Goal: Browse casually: Explore the website without a specific task or goal

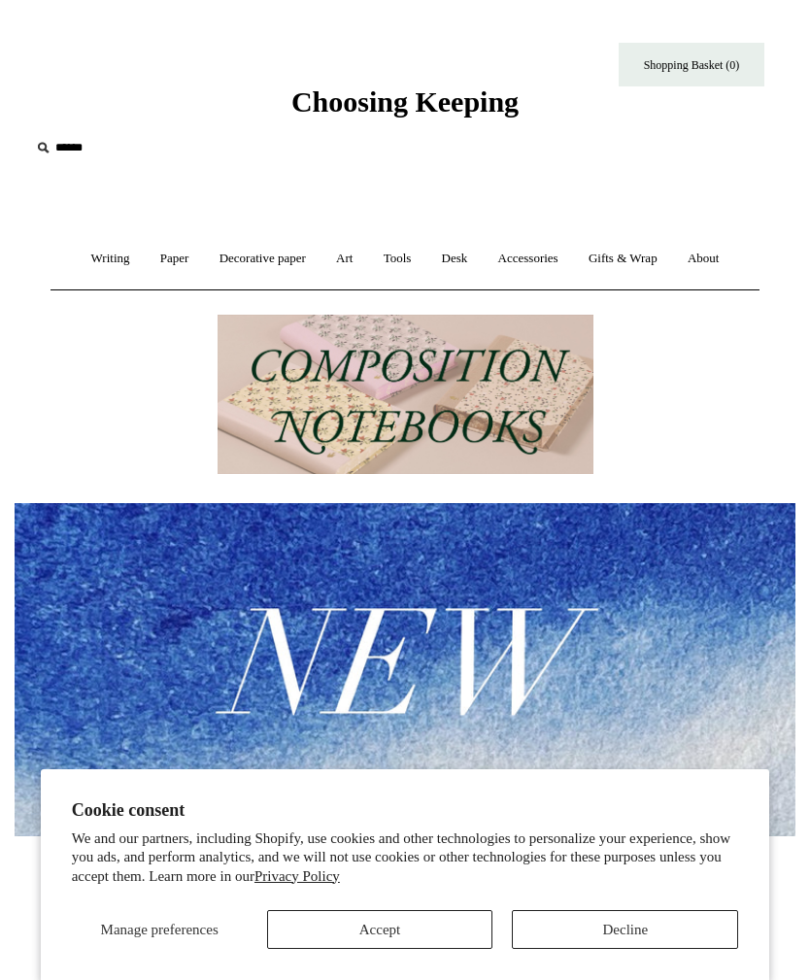
click at [375, 923] on button "Accept" at bounding box center [380, 929] width 226 height 39
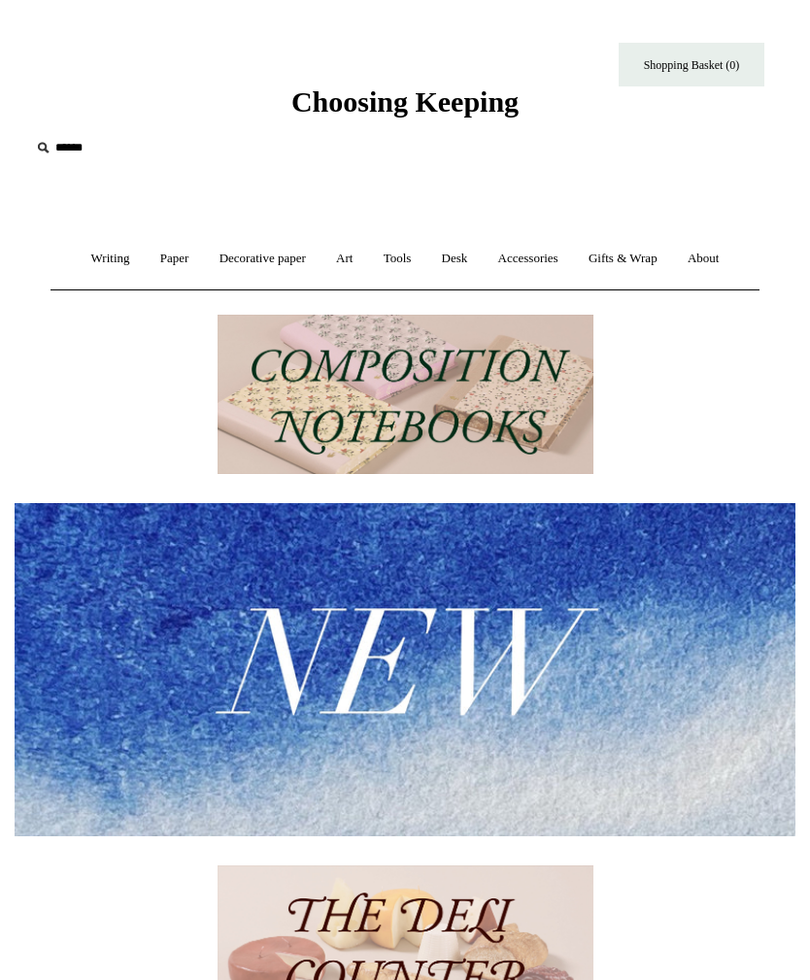
click at [69, 142] on input "text" at bounding box center [149, 148] width 239 height 36
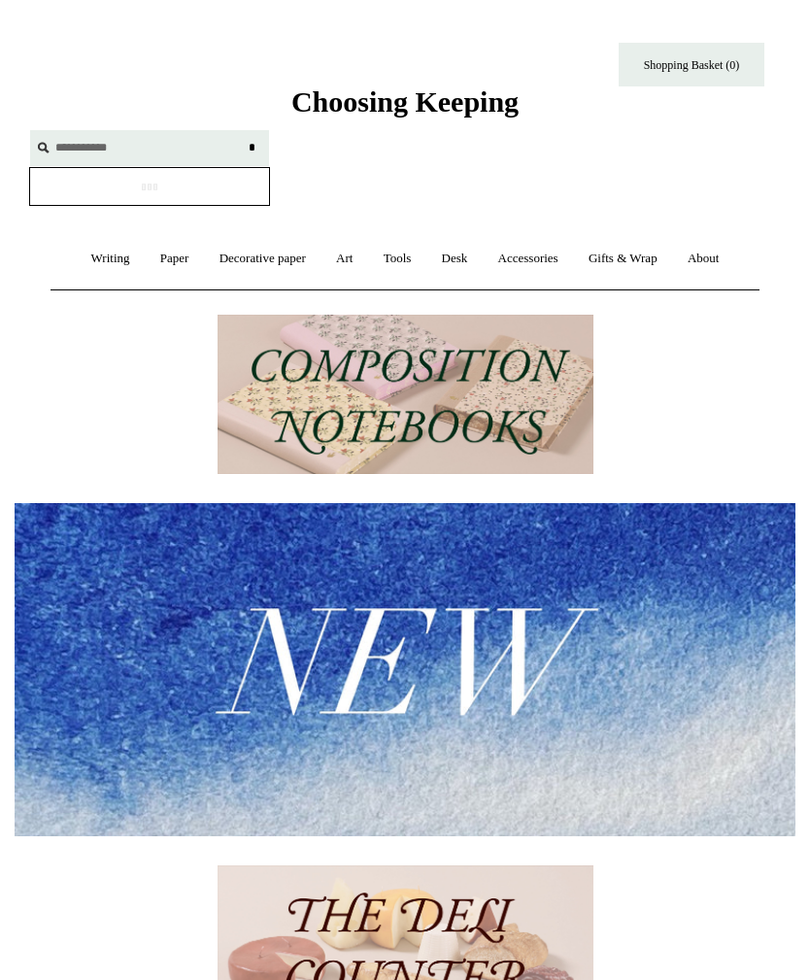
type input "**********"
click at [252, 147] on input "*" at bounding box center [251, 147] width 19 height 34
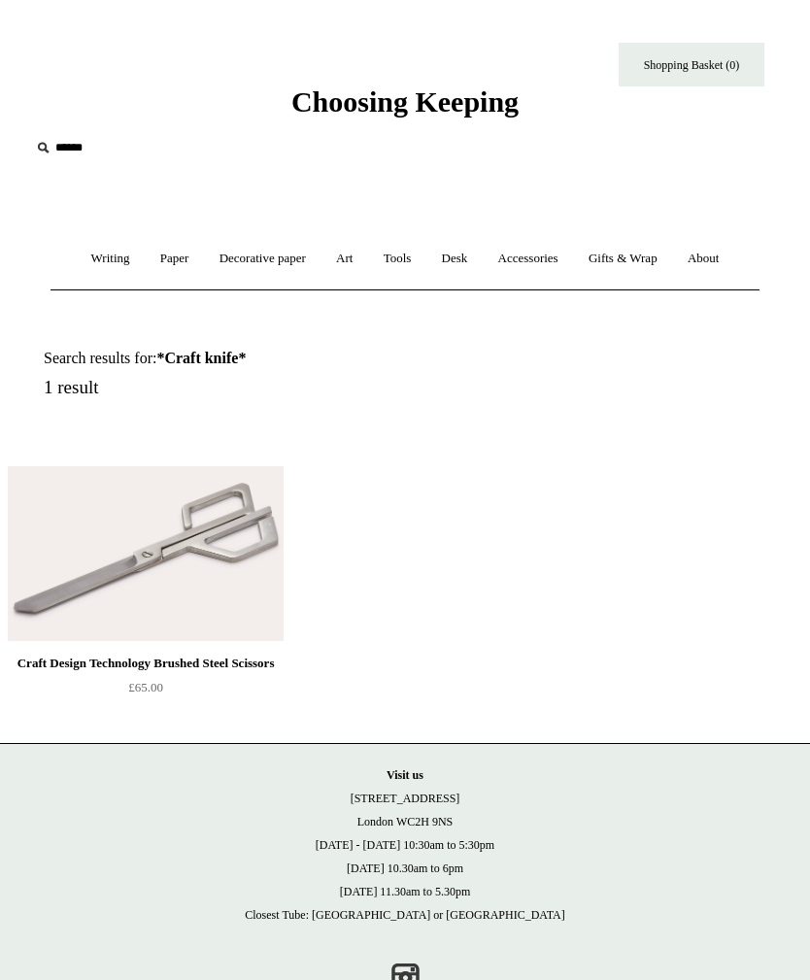
click at [546, 255] on link "Accessories +" at bounding box center [528, 258] width 87 height 51
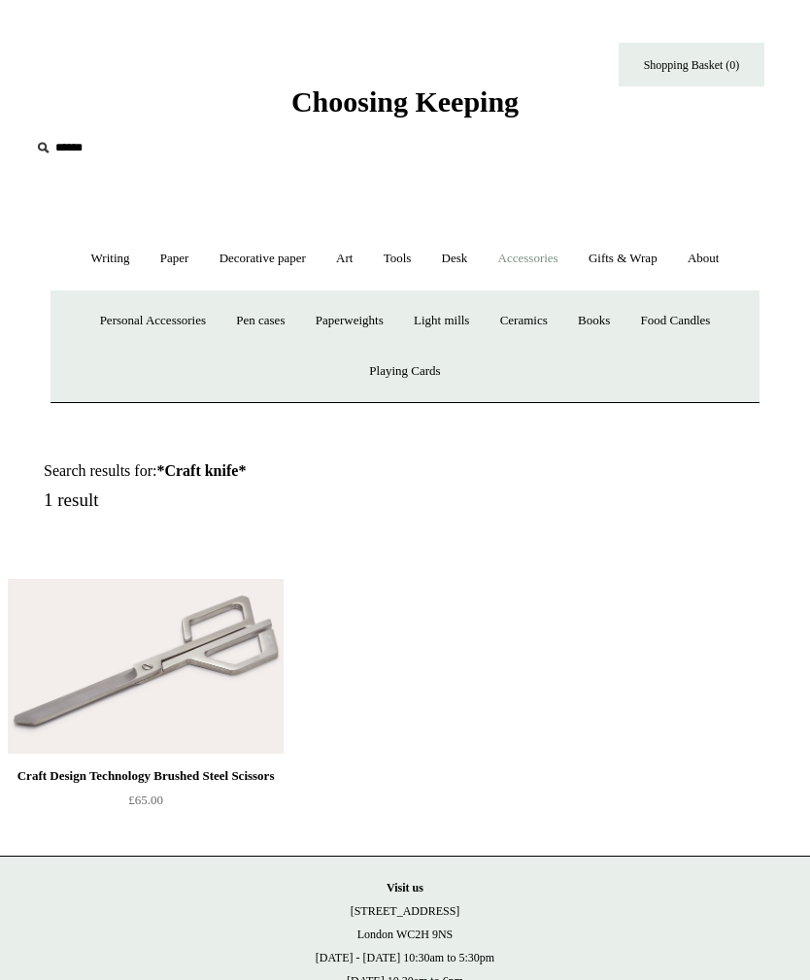
click at [111, 323] on link "Personal Accessories +" at bounding box center [152, 320] width 133 height 51
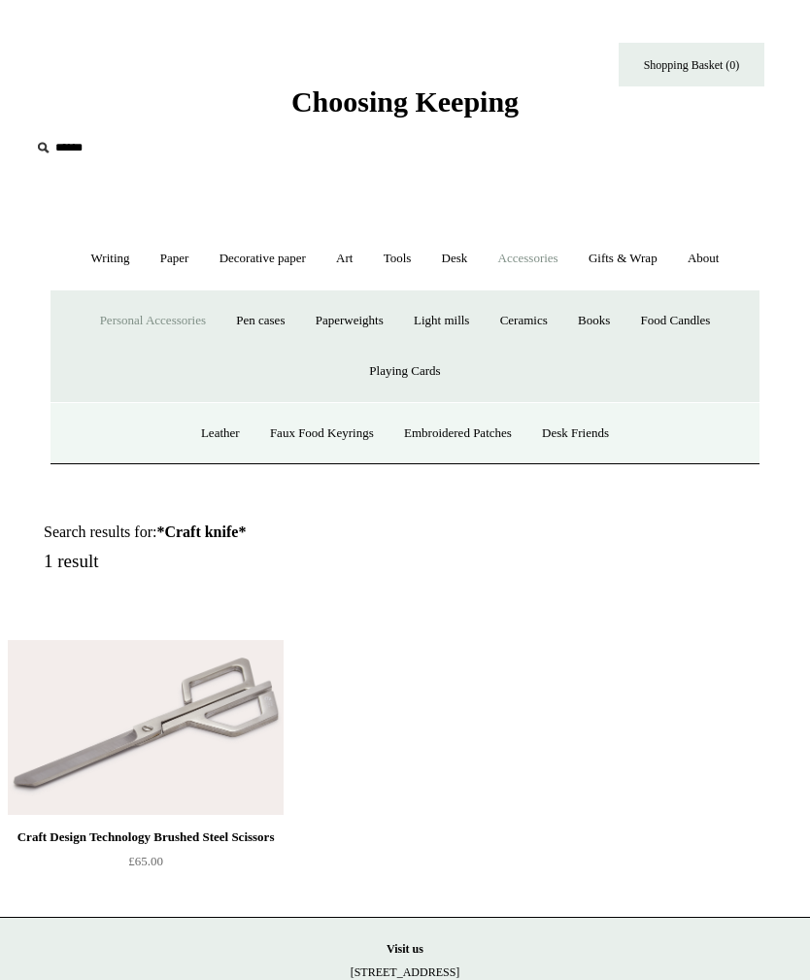
click at [589, 436] on link "Desk Friends" at bounding box center [575, 433] width 94 height 51
click at [78, 152] on input "text" at bounding box center [149, 148] width 239 height 36
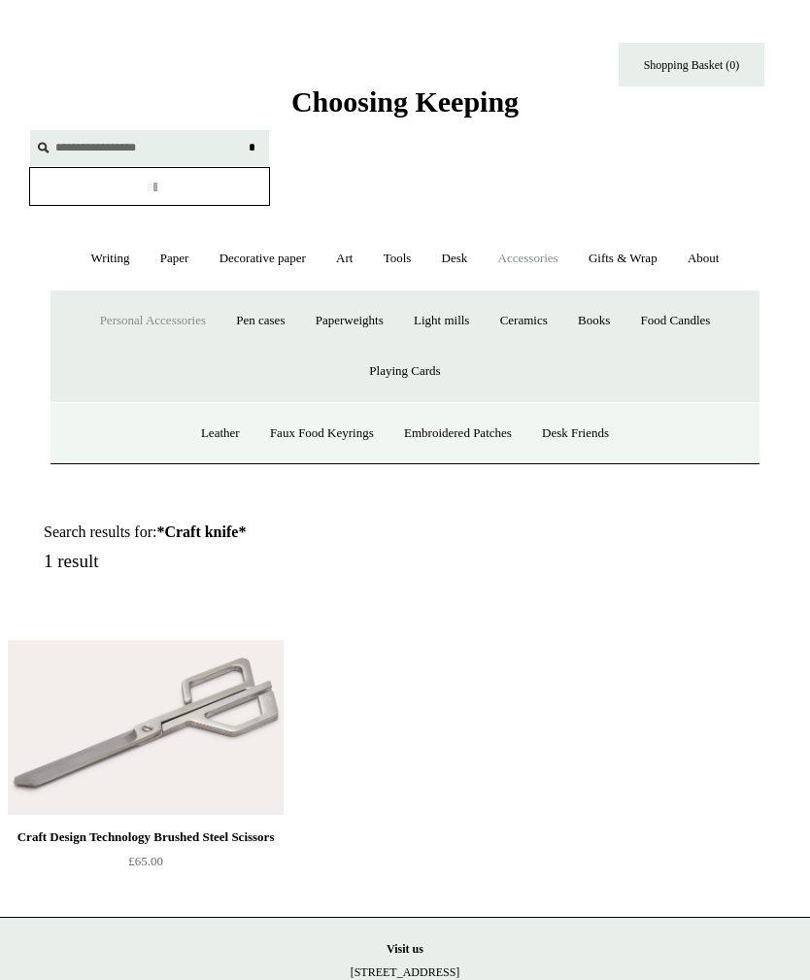
type input "**********"
click at [252, 147] on input "*" at bounding box center [251, 147] width 19 height 34
click at [422, 252] on link "Tools +" at bounding box center [397, 258] width 55 height 51
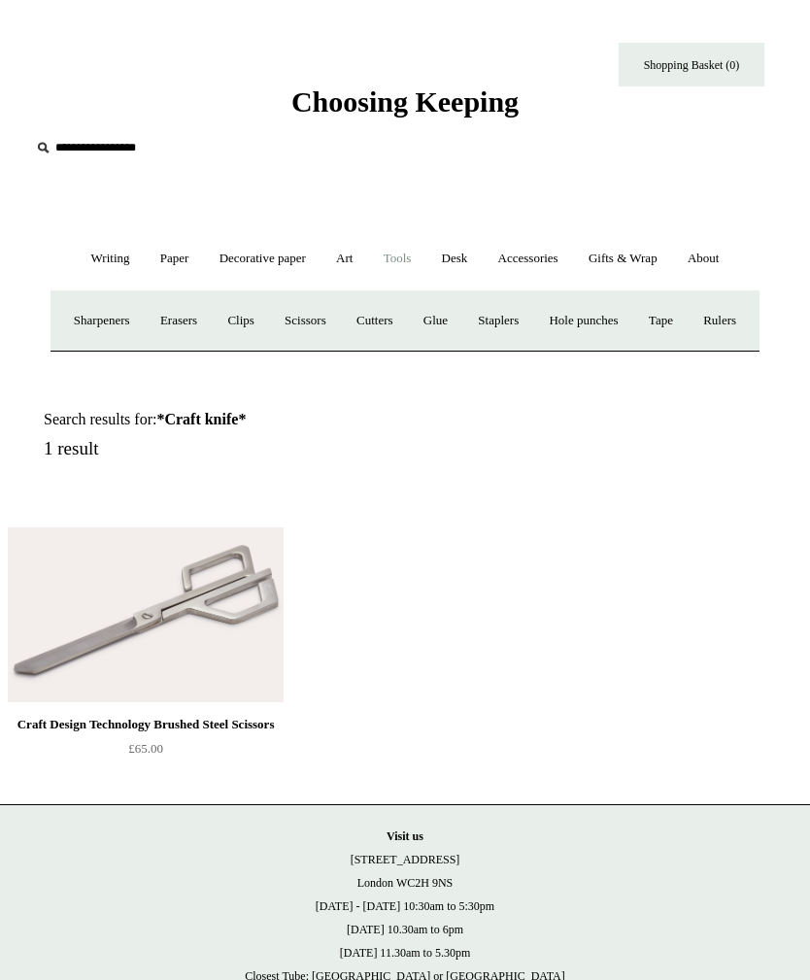
click at [405, 253] on link "Tools -" at bounding box center [397, 258] width 55 height 51
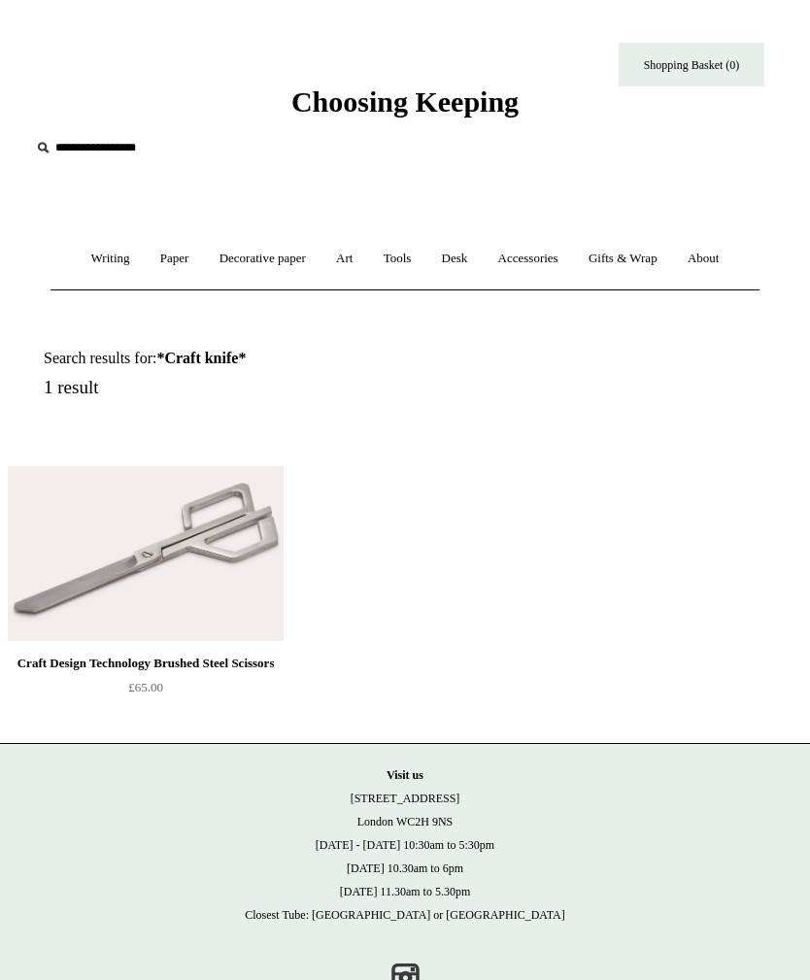
click at [396, 259] on link "Tools +" at bounding box center [397, 258] width 55 height 51
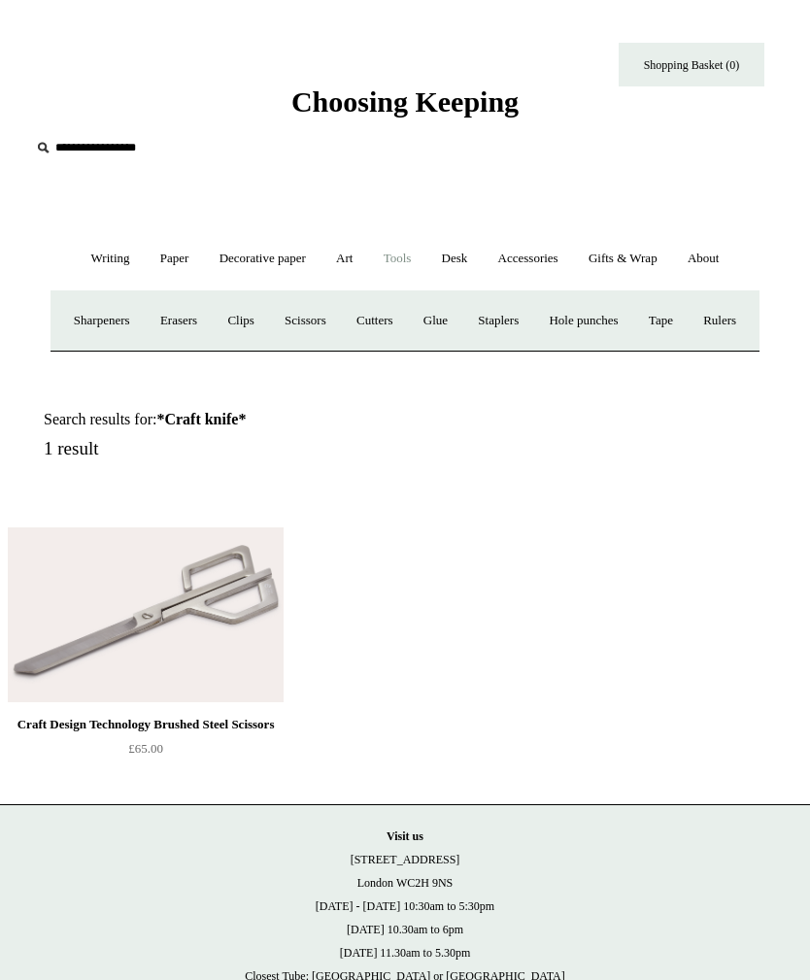
click at [108, 323] on link "Sharpeners" at bounding box center [102, 320] width 84 height 51
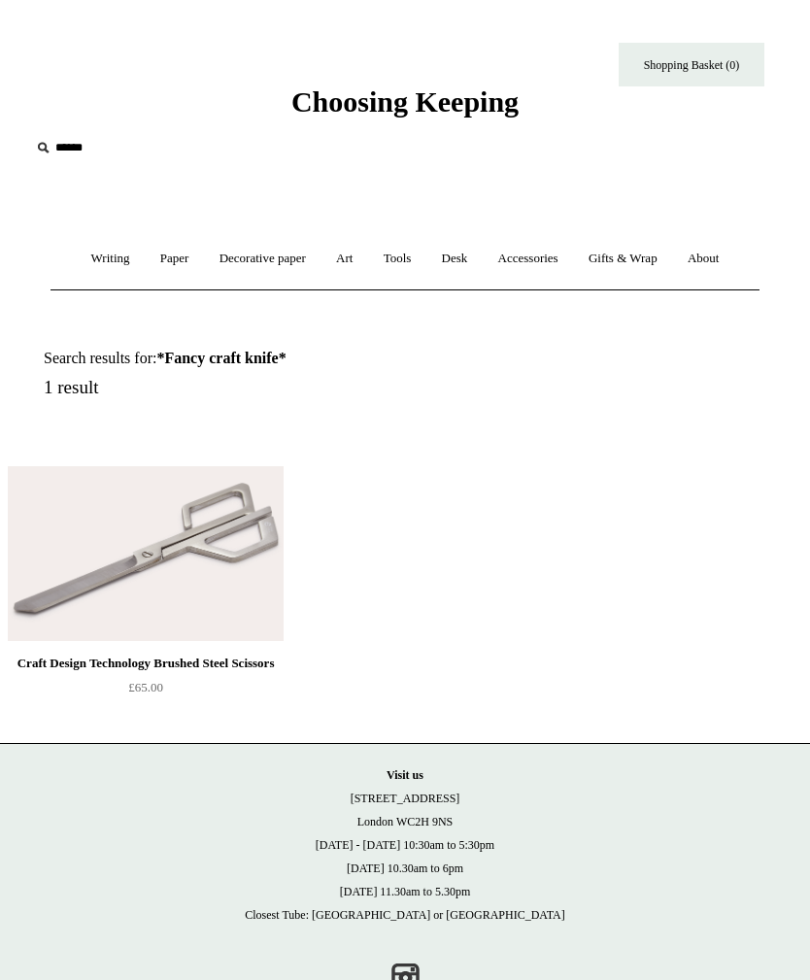
click at [462, 257] on link "Desk +" at bounding box center [454, 258] width 53 height 51
click at [342, 257] on link "Art +" at bounding box center [344, 258] width 44 height 51
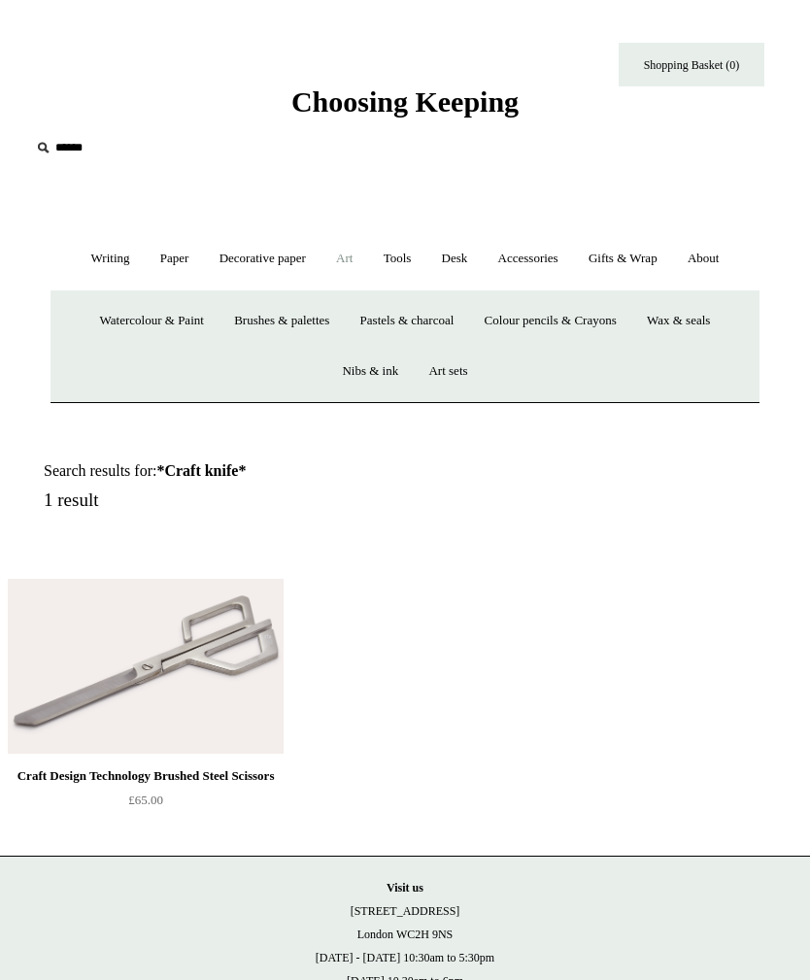
click at [267, 333] on link "Brushes & palettes" at bounding box center [281, 320] width 122 height 51
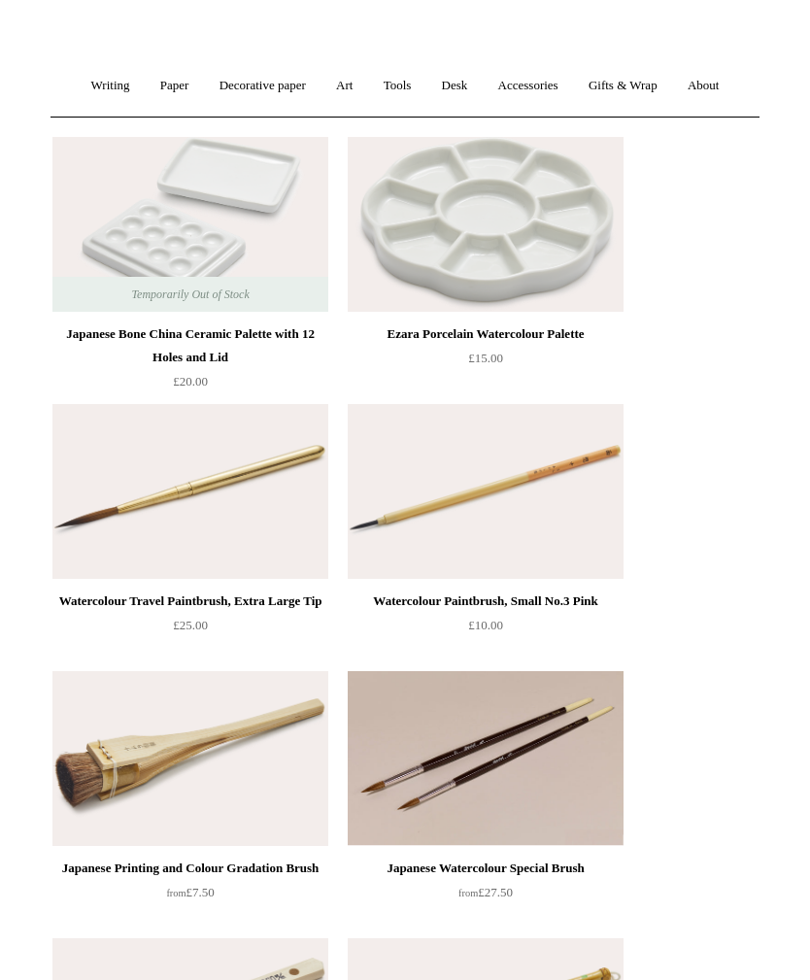
scroll to position [146, 0]
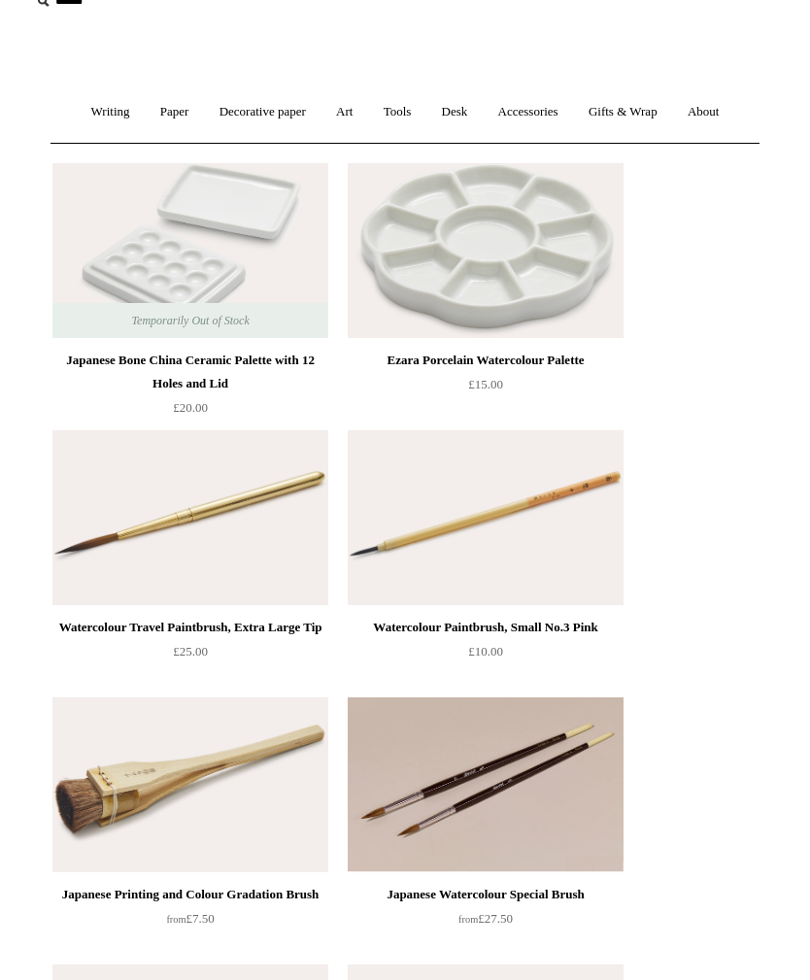
click at [498, 536] on img at bounding box center [486, 518] width 276 height 175
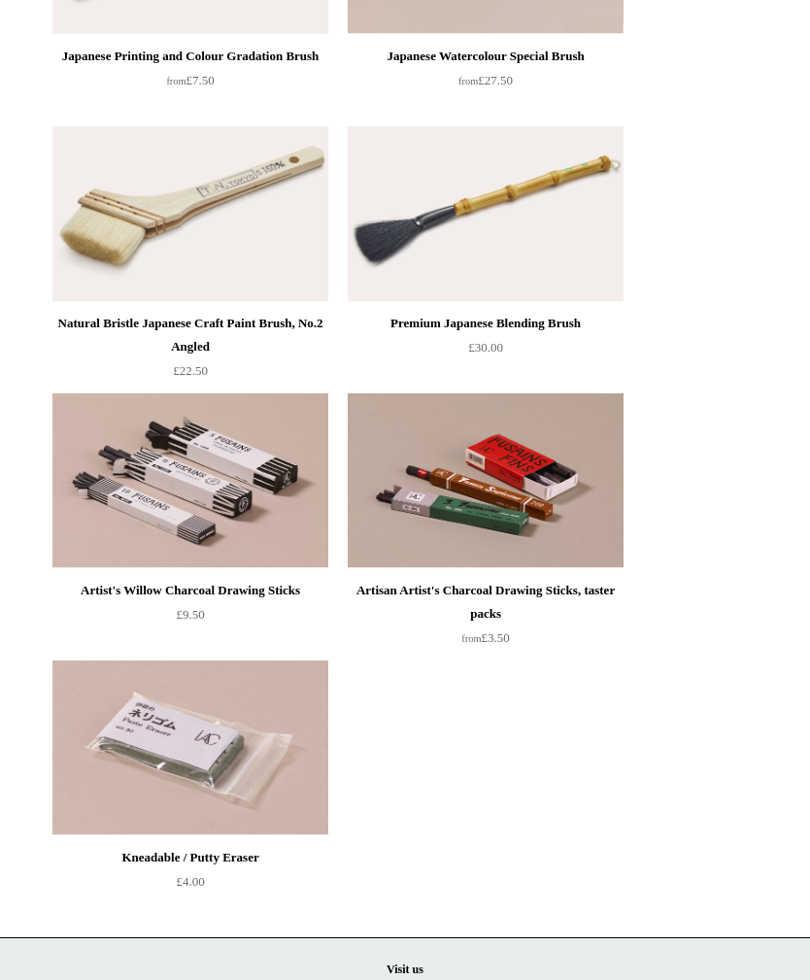
scroll to position [992, 0]
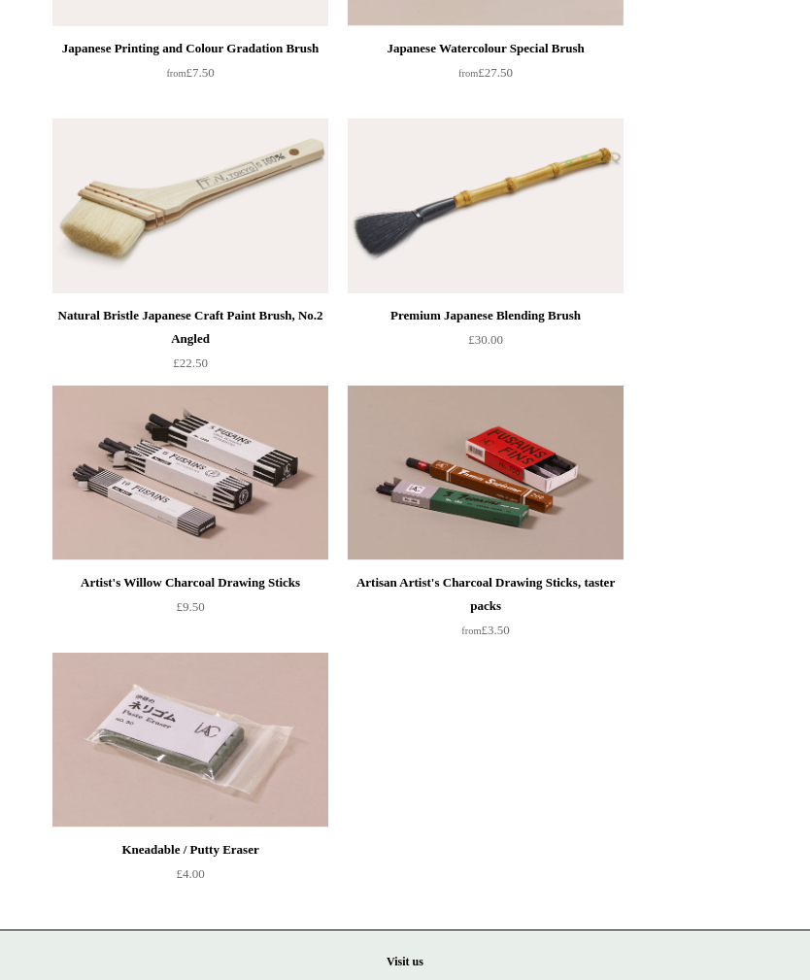
click at [221, 729] on img at bounding box center [190, 741] width 276 height 175
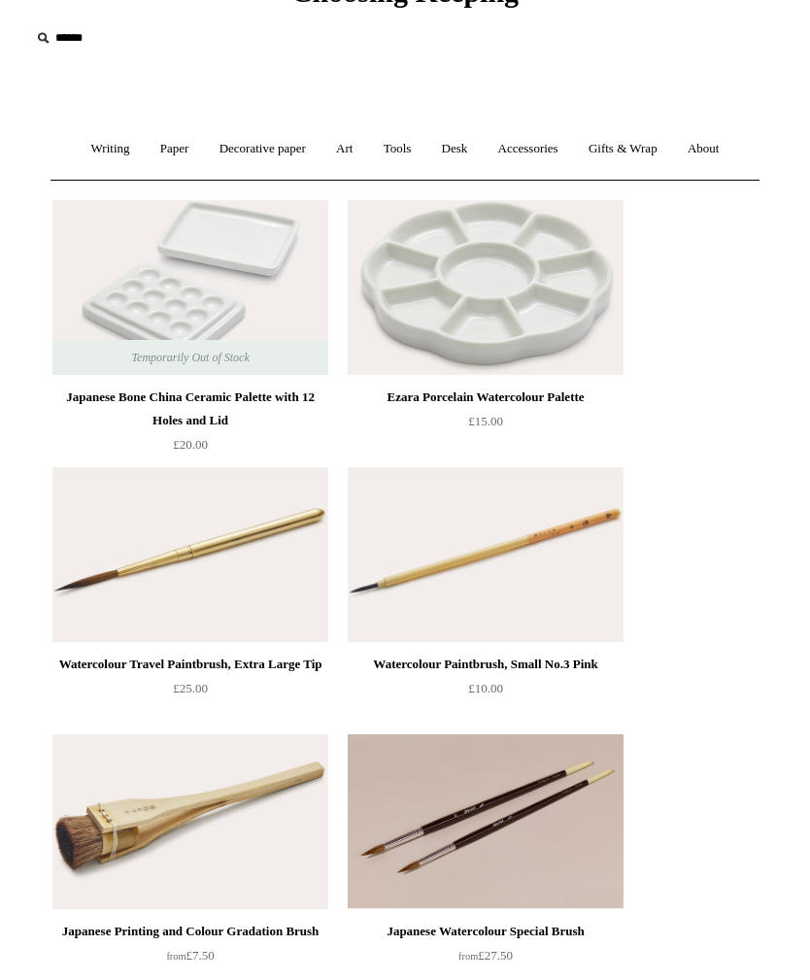
scroll to position [0, 0]
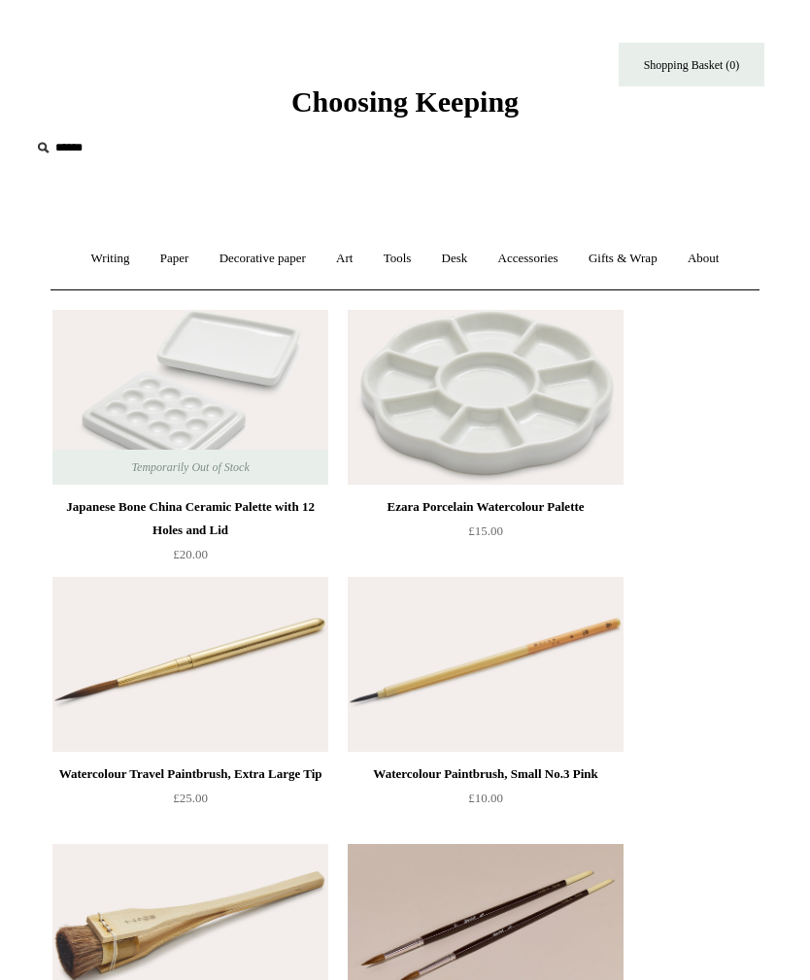
click at [439, 266] on link "Desk +" at bounding box center [454, 258] width 53 height 51
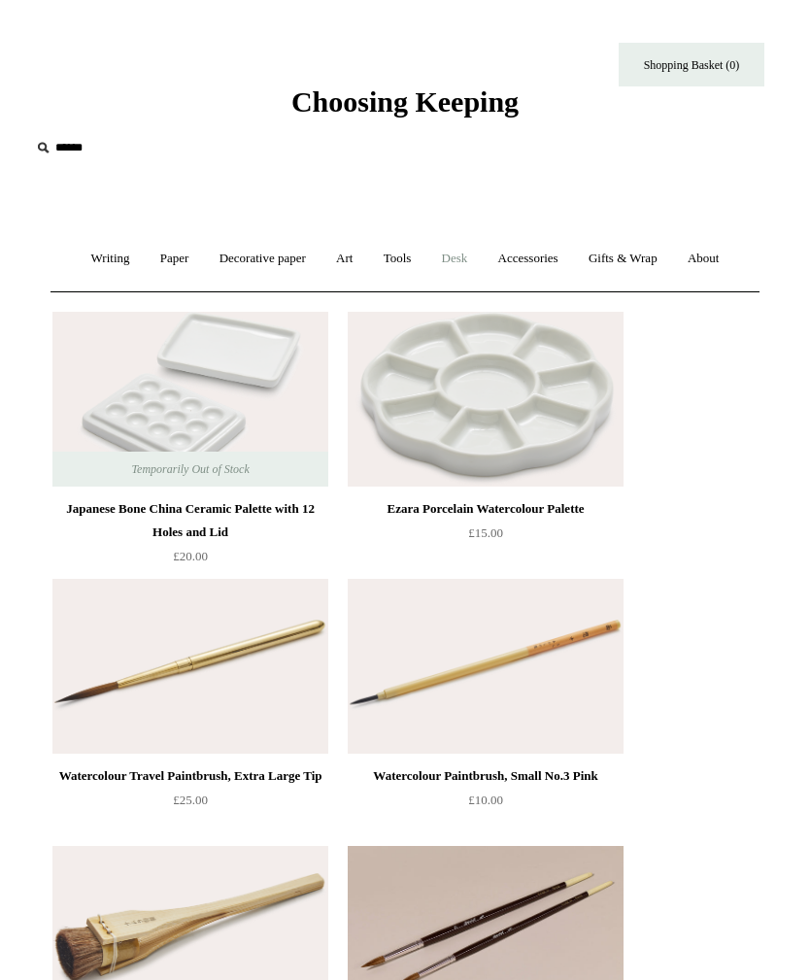
click at [393, 265] on link "Tools +" at bounding box center [397, 258] width 55 height 51
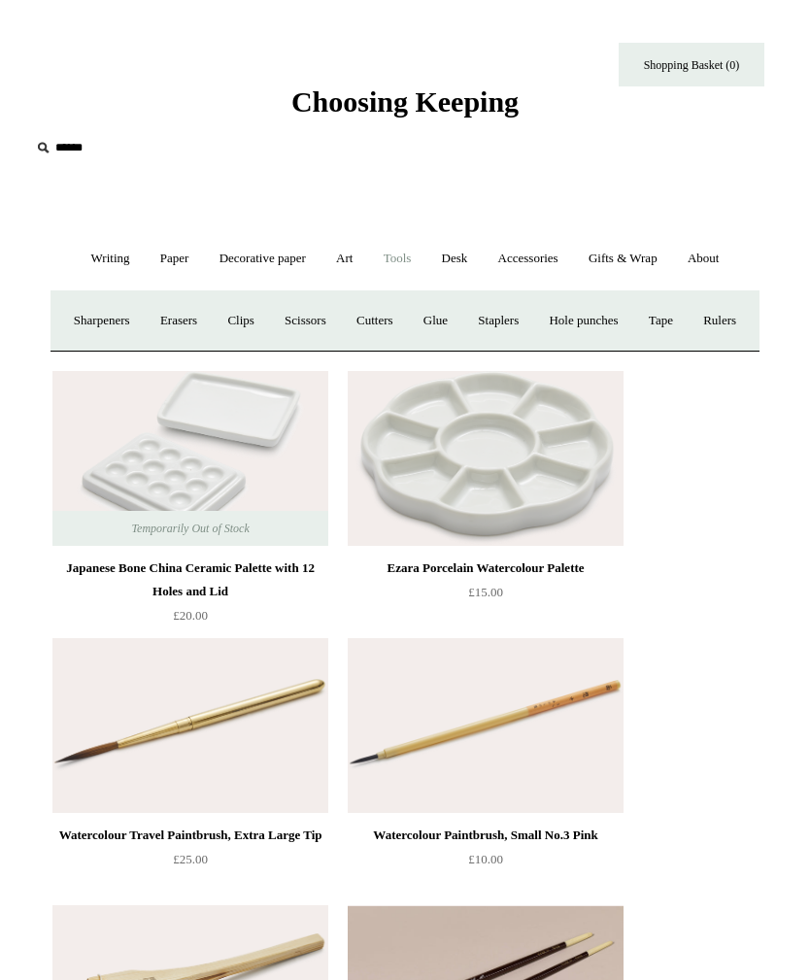
click at [687, 326] on link "Tape +" at bounding box center [660, 320] width 51 height 51
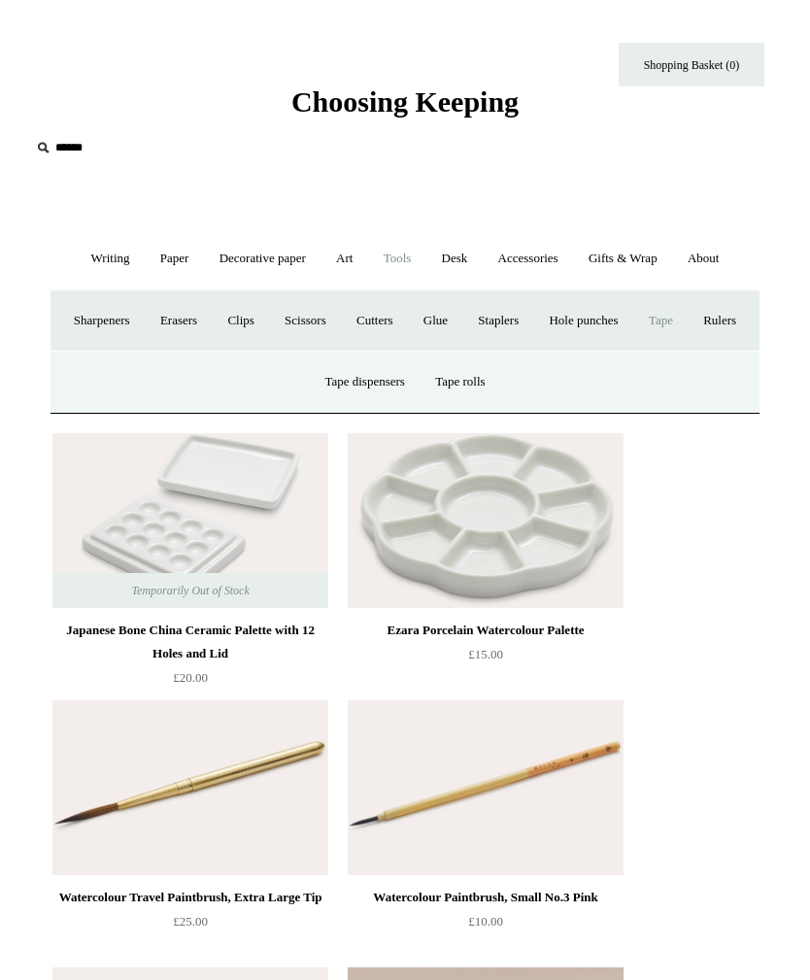
click at [478, 408] on link "Tape rolls" at bounding box center [460, 381] width 77 height 51
click at [349, 264] on link "Art +" at bounding box center [344, 258] width 44 height 51
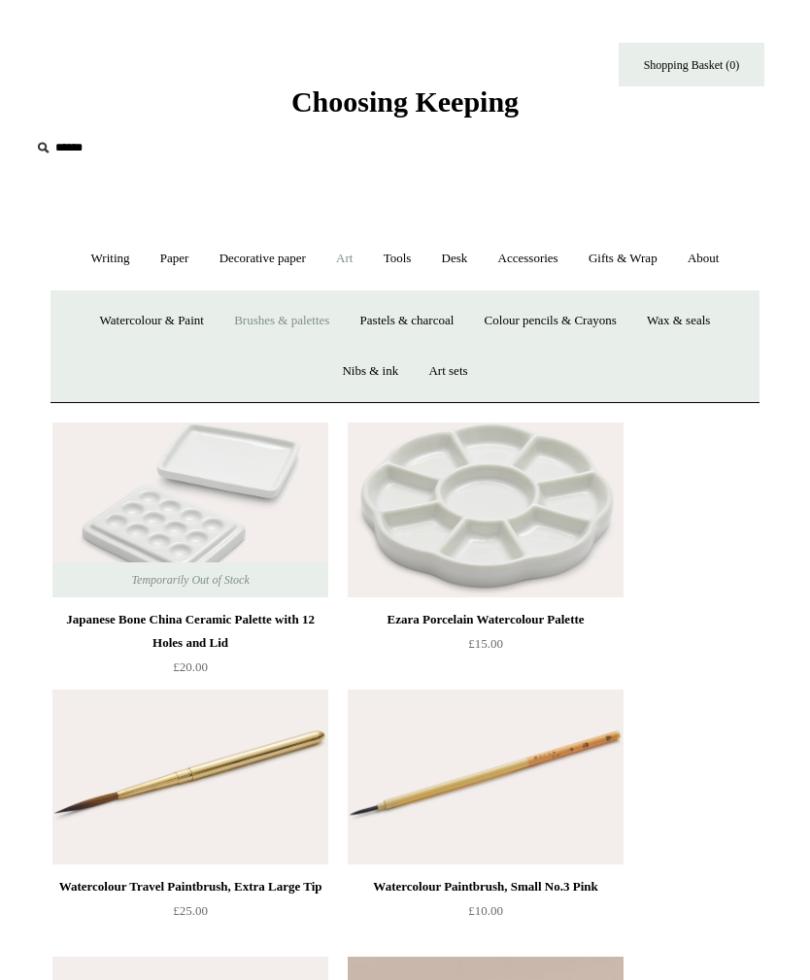
click at [421, 319] on link "Pastels & charcoal" at bounding box center [407, 320] width 121 height 51
click at [478, 254] on link "Desk +" at bounding box center [454, 258] width 53 height 51
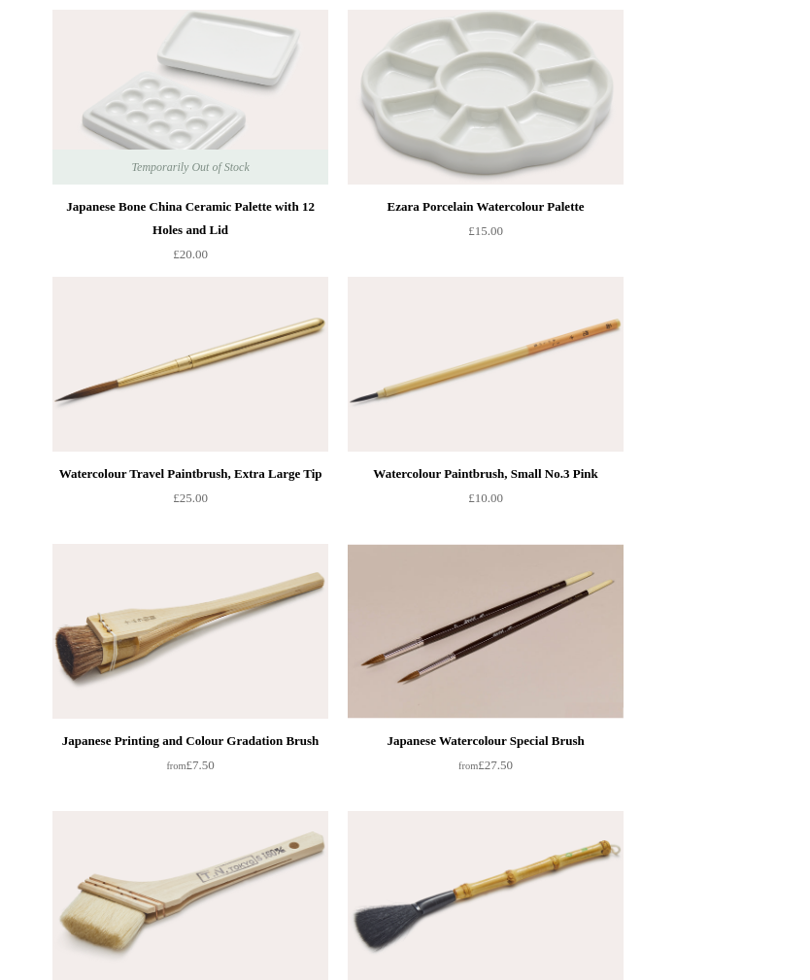
scroll to position [338, 0]
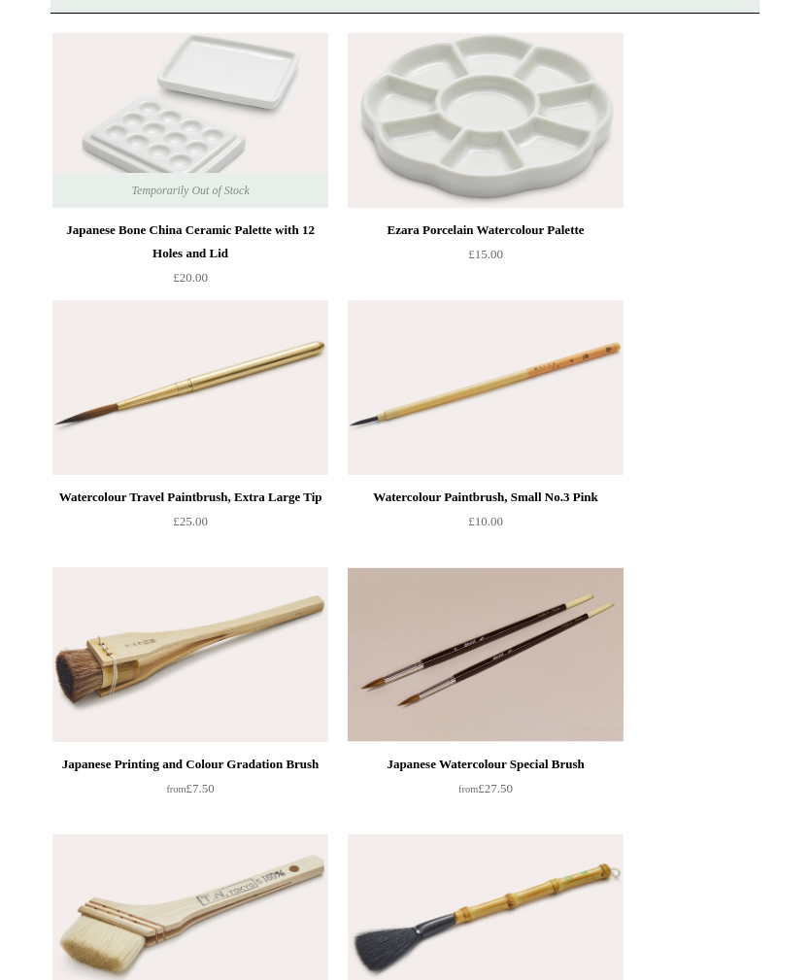
click at [496, 646] on img at bounding box center [486, 654] width 276 height 175
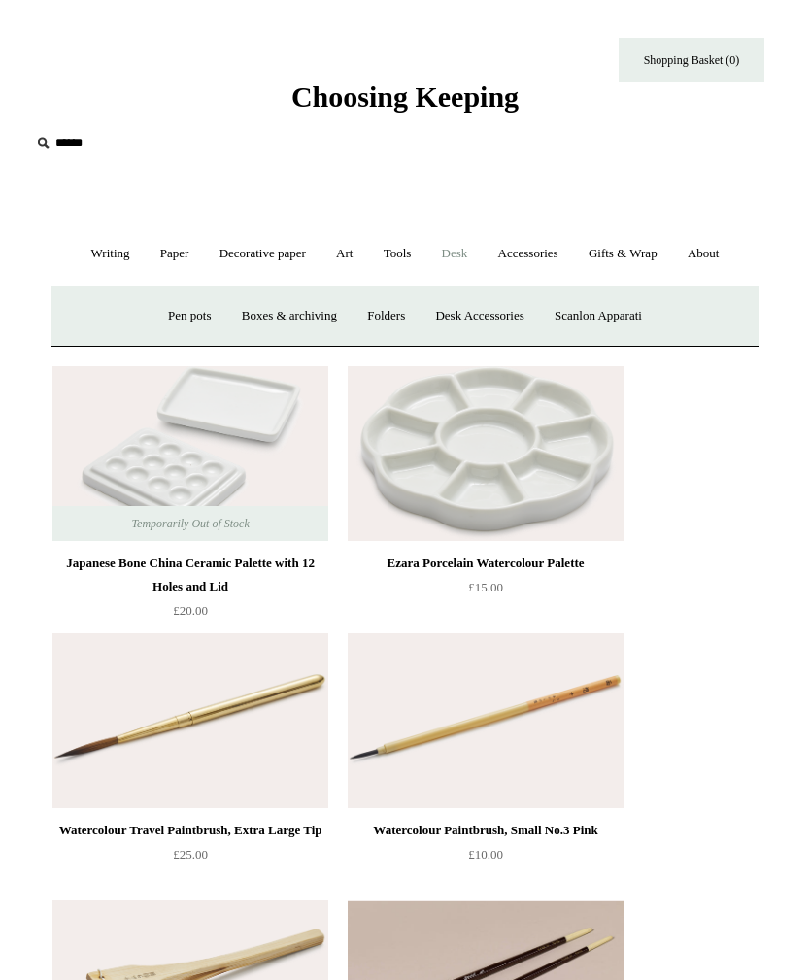
scroll to position [0, 0]
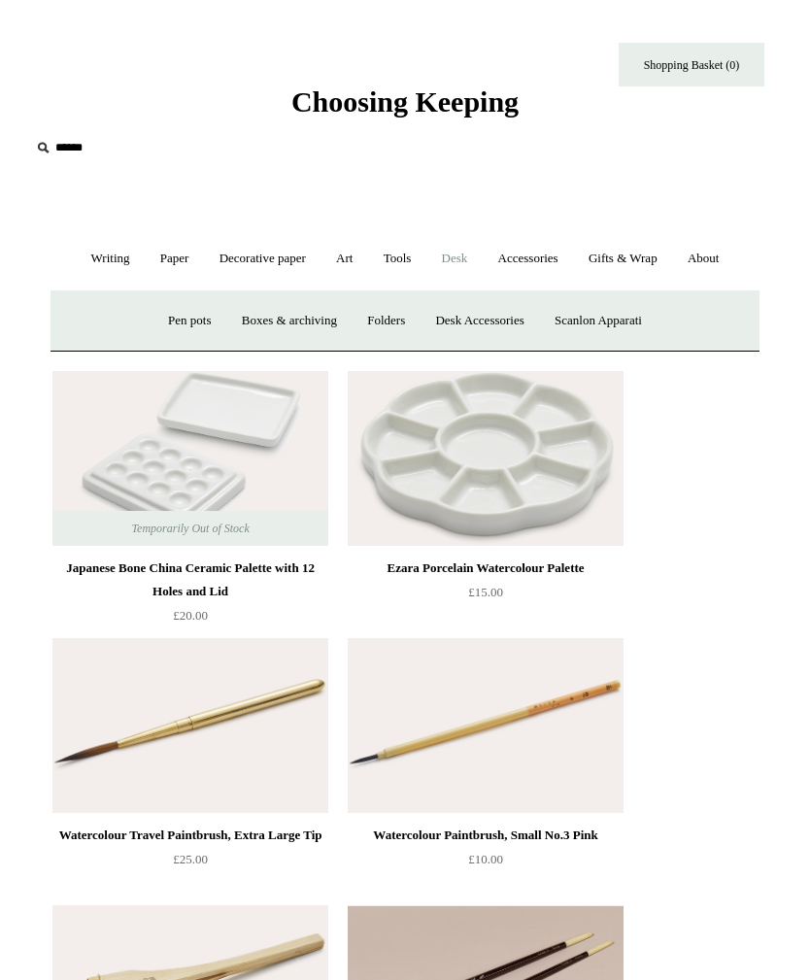
click at [172, 254] on link "Paper +" at bounding box center [175, 258] width 56 height 51
click at [376, 325] on link "Sketchbooks +" at bounding box center [375, 320] width 91 height 51
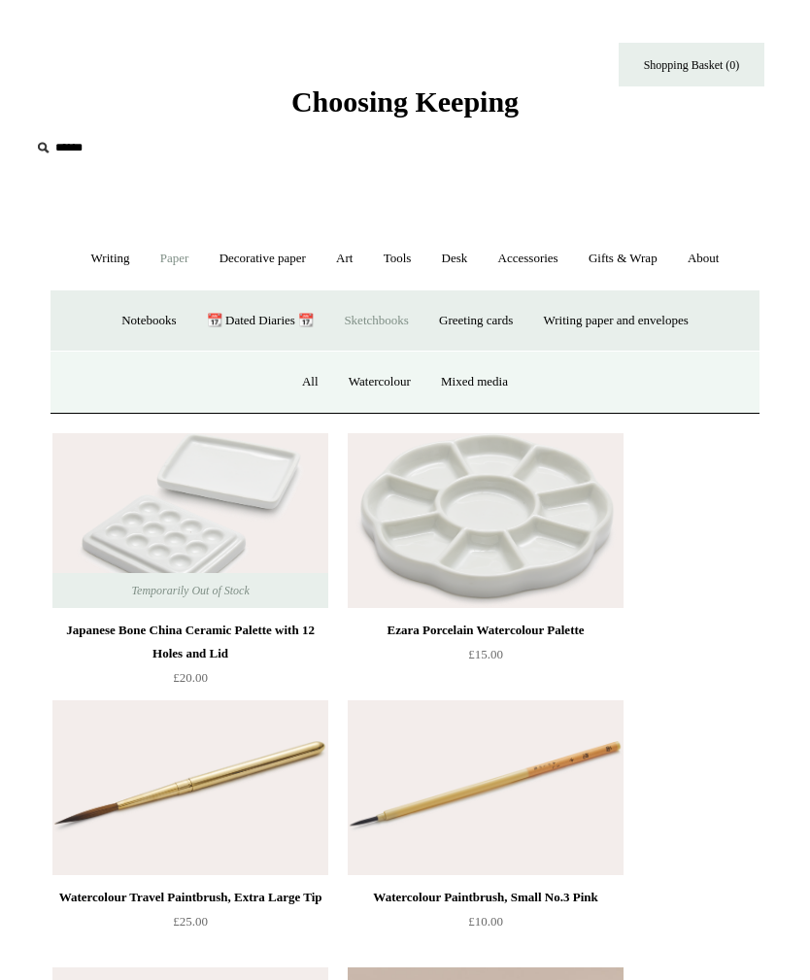
click at [314, 379] on link "All" at bounding box center [310, 381] width 44 height 51
click at [379, 375] on link "Watercolour" at bounding box center [379, 381] width 89 height 51
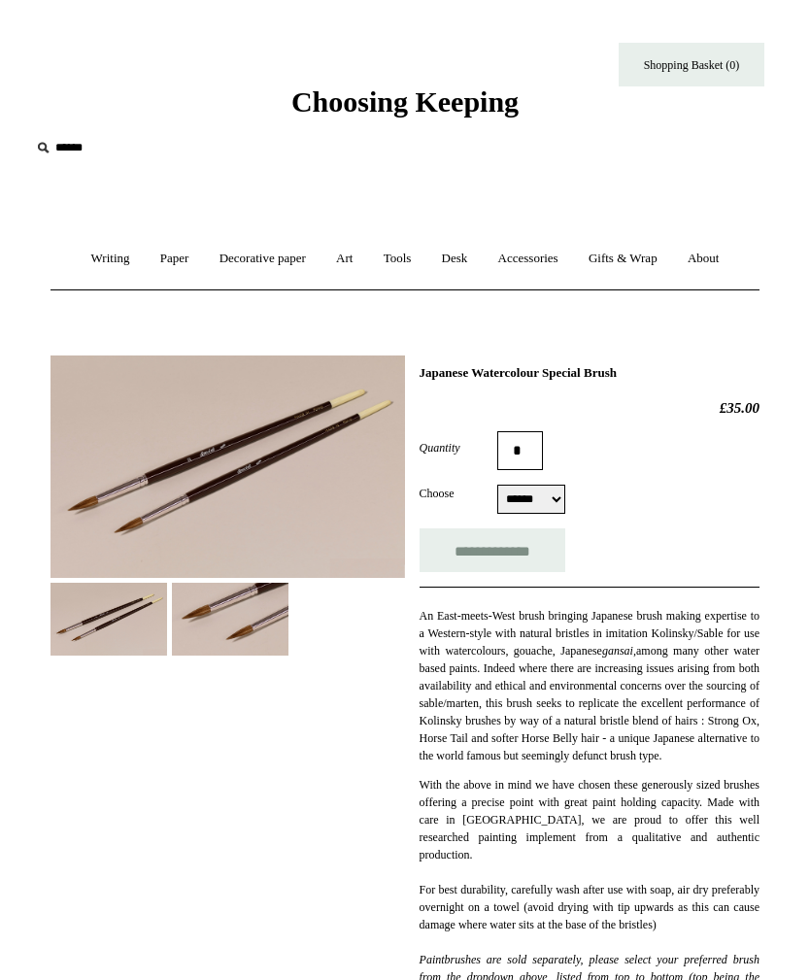
click at [538, 498] on select "****** *****" at bounding box center [531, 499] width 68 height 29
select select "*****"
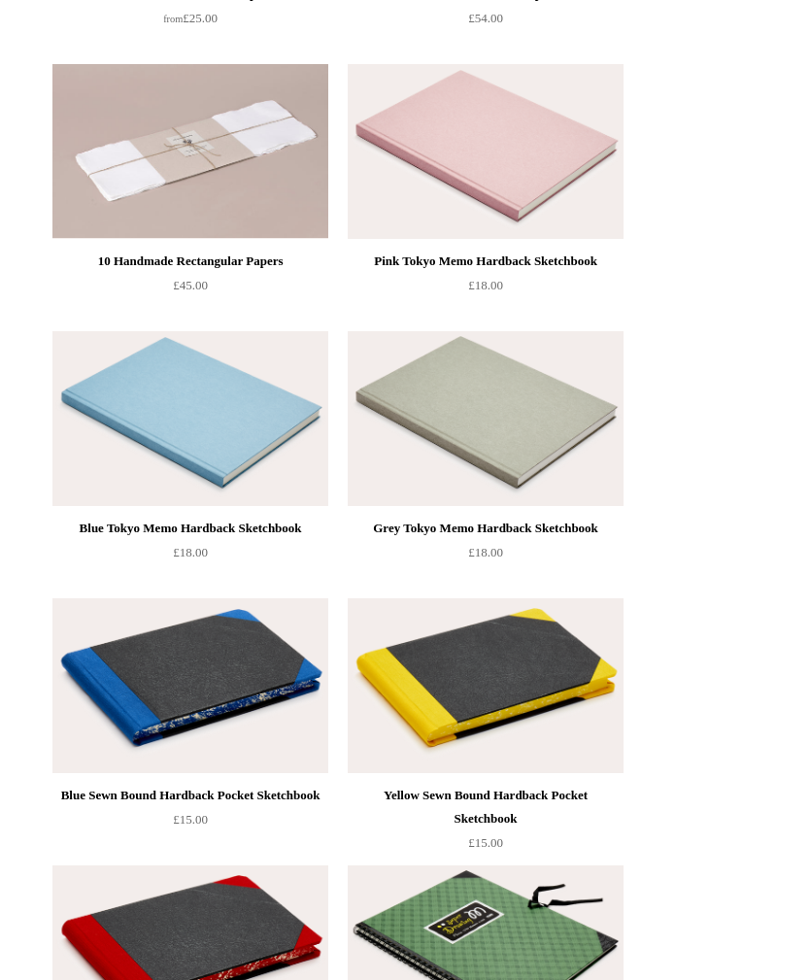
scroll to position [1264, 0]
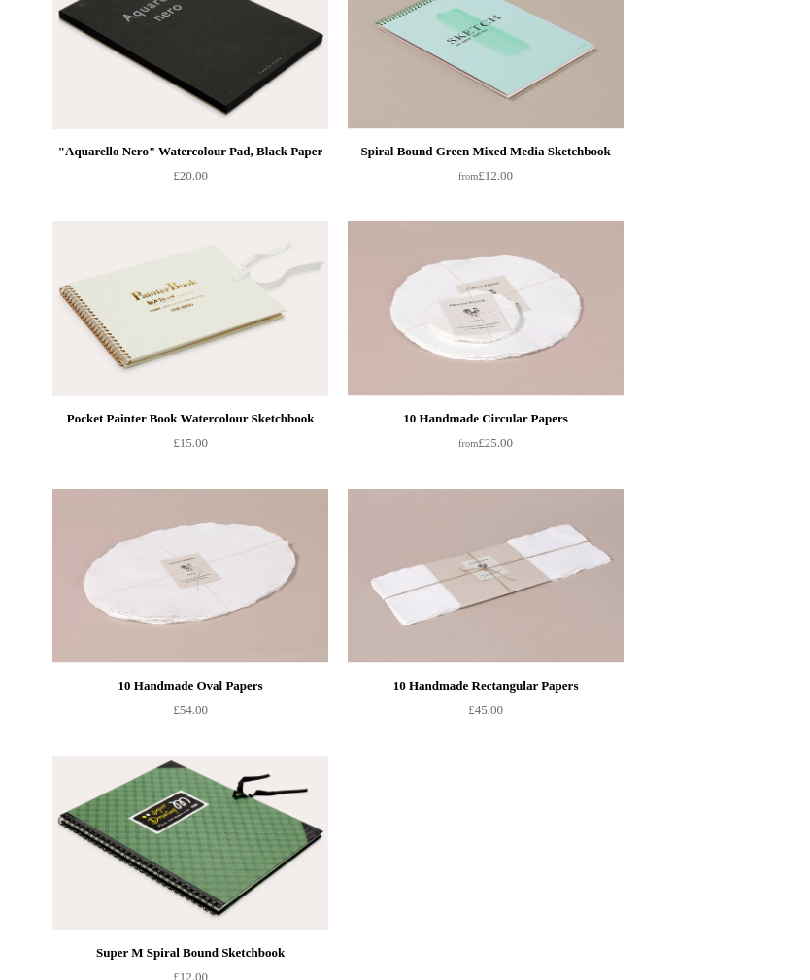
scroll to position [533, 0]
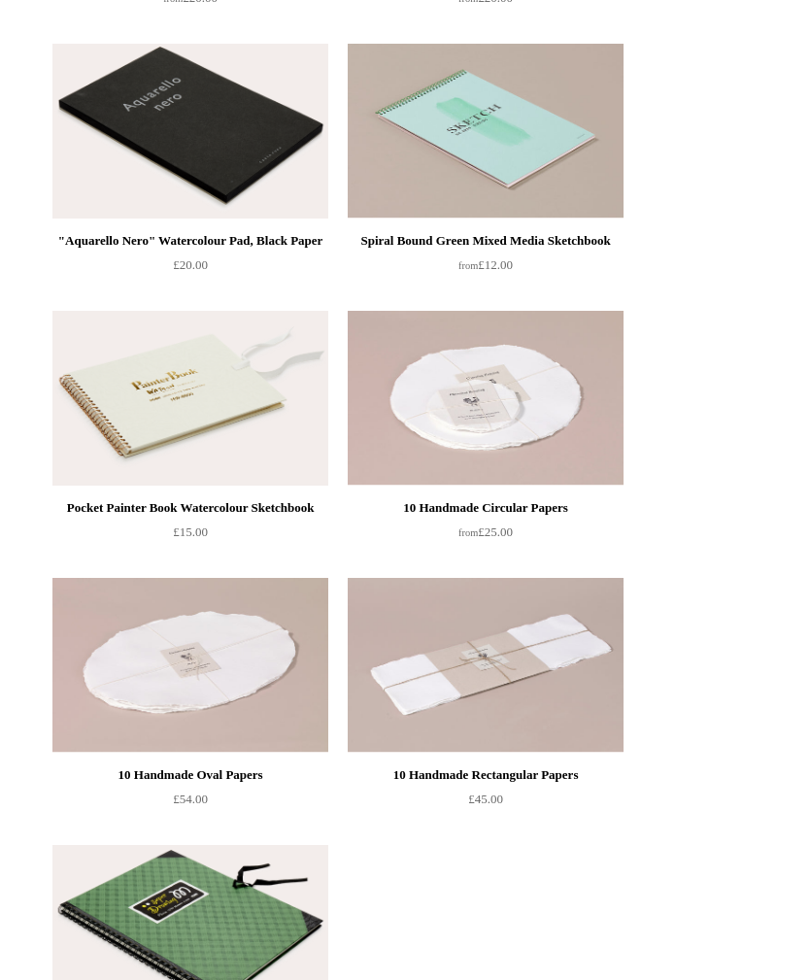
click at [202, 894] on img at bounding box center [190, 932] width 276 height 175
click at [242, 925] on img at bounding box center [190, 932] width 276 height 175
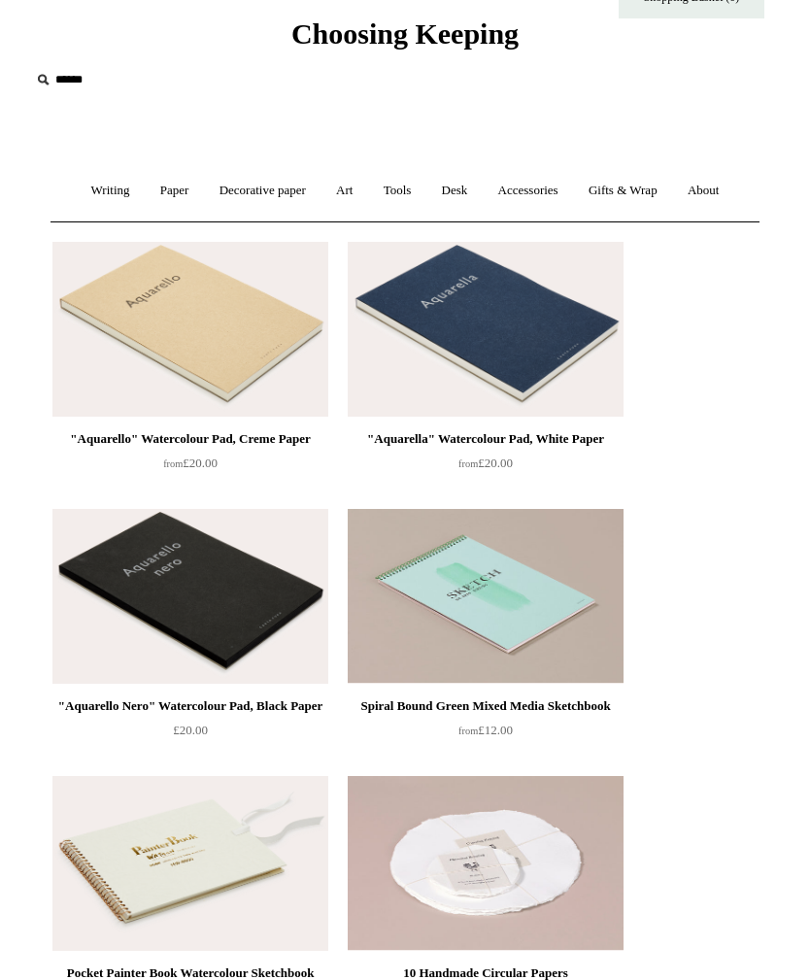
scroll to position [0, 0]
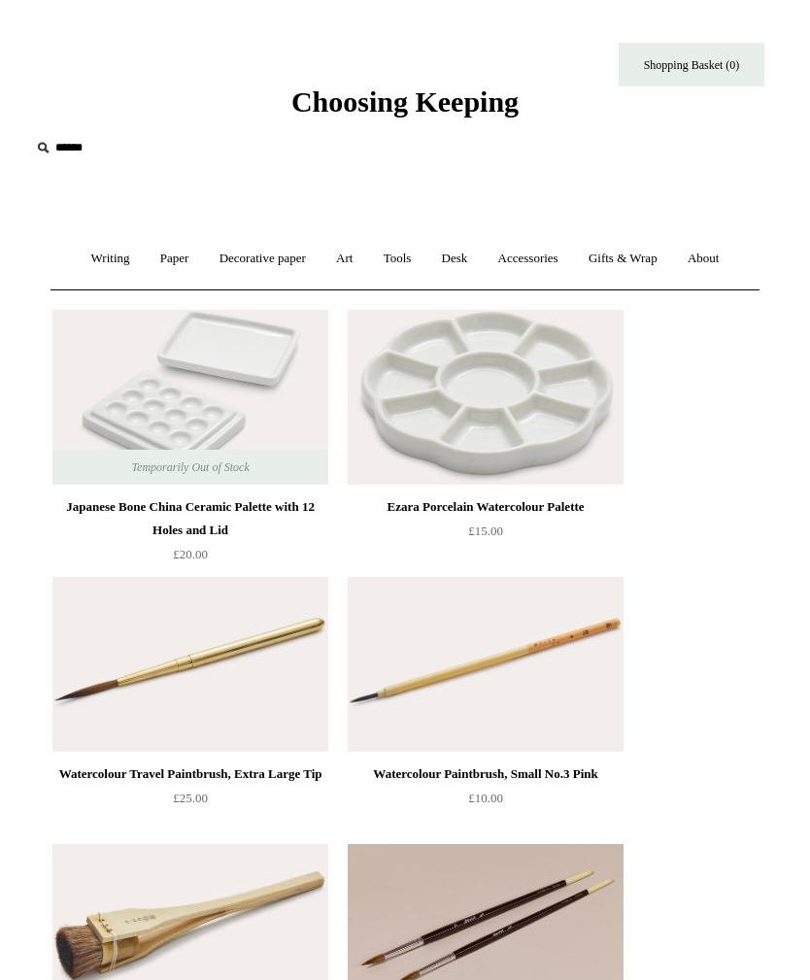
click at [351, 259] on link "Art +" at bounding box center [344, 258] width 44 height 51
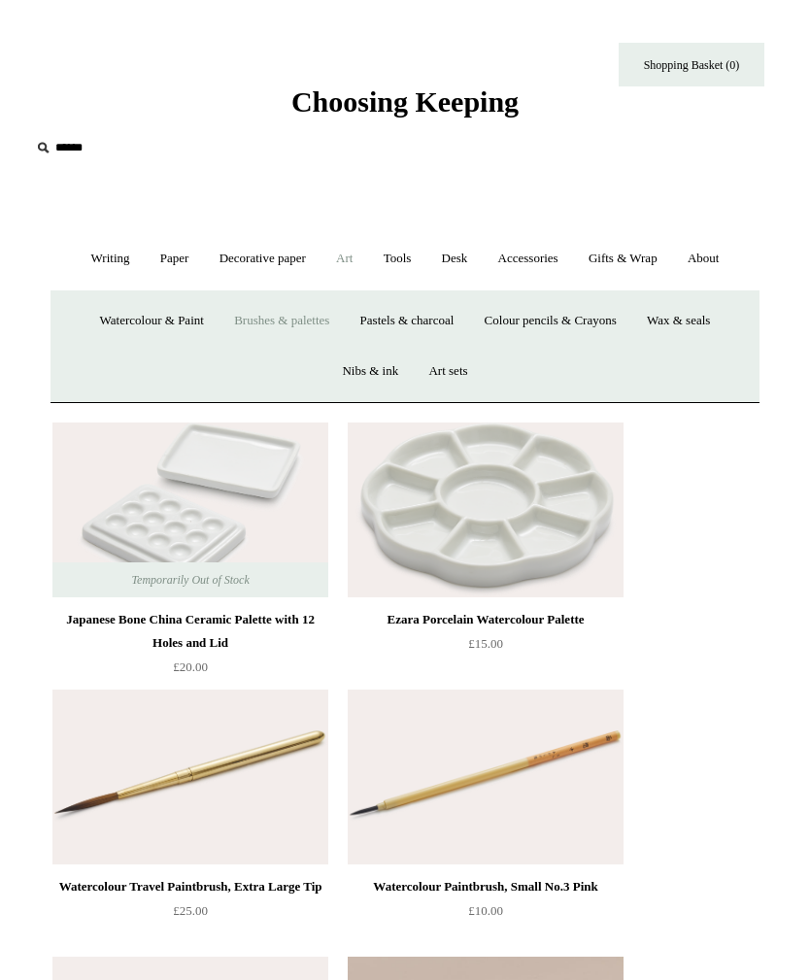
click at [575, 321] on link "Colour pencils & Crayons" at bounding box center [550, 320] width 159 height 51
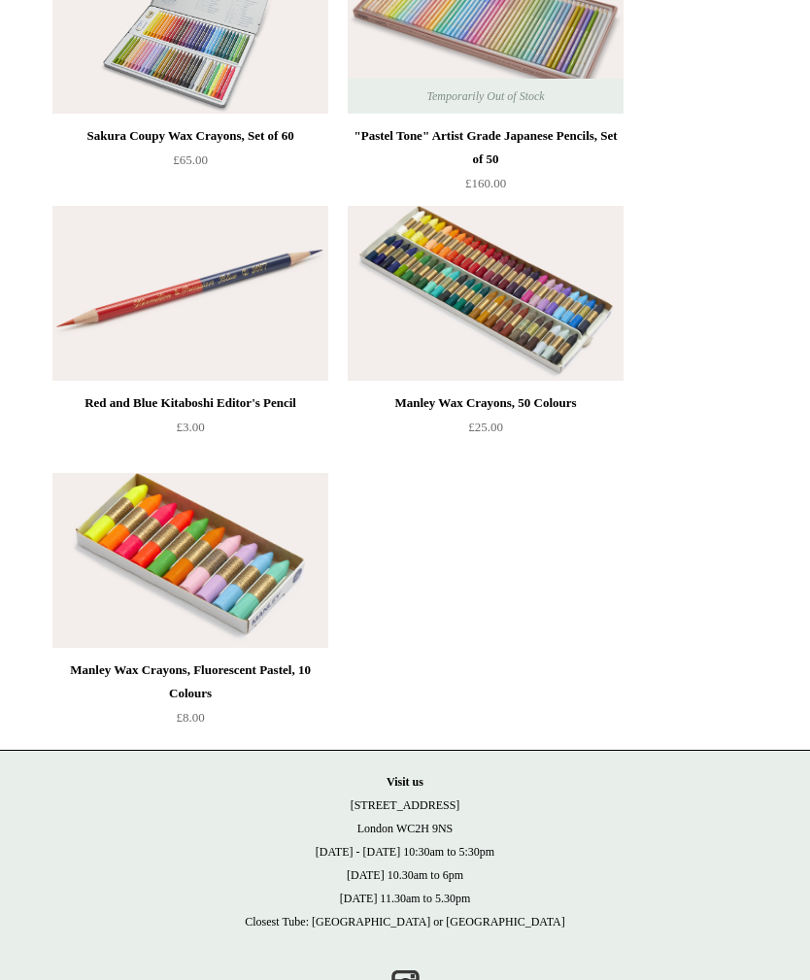
scroll to position [1183, 0]
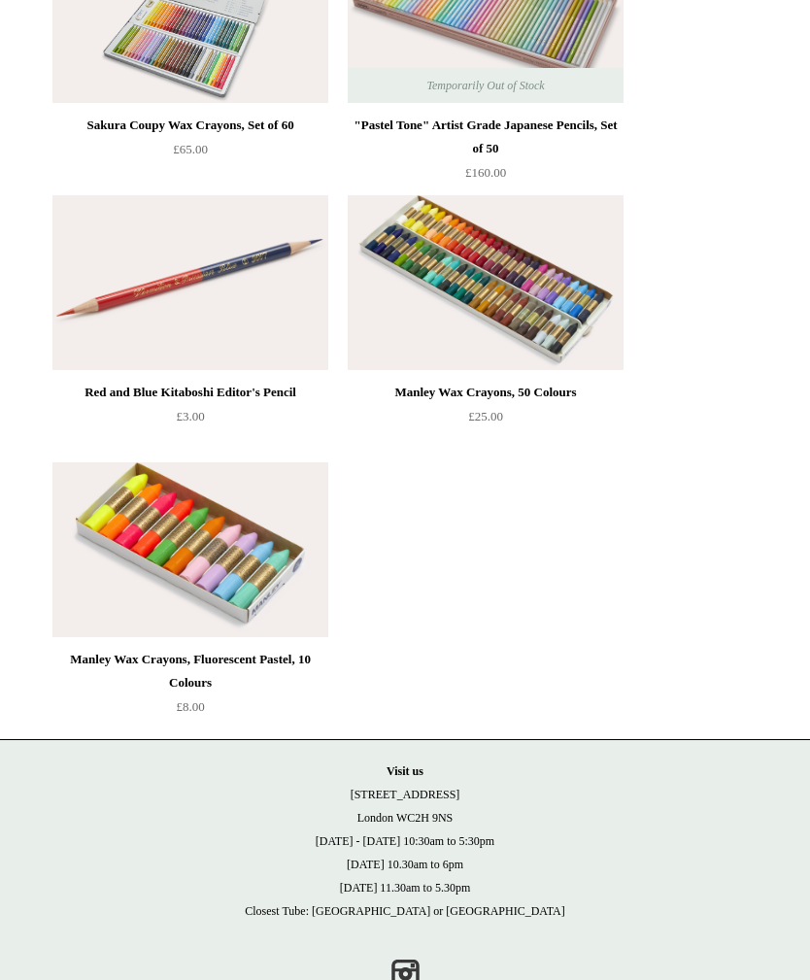
click at [239, 271] on img at bounding box center [190, 282] width 276 height 175
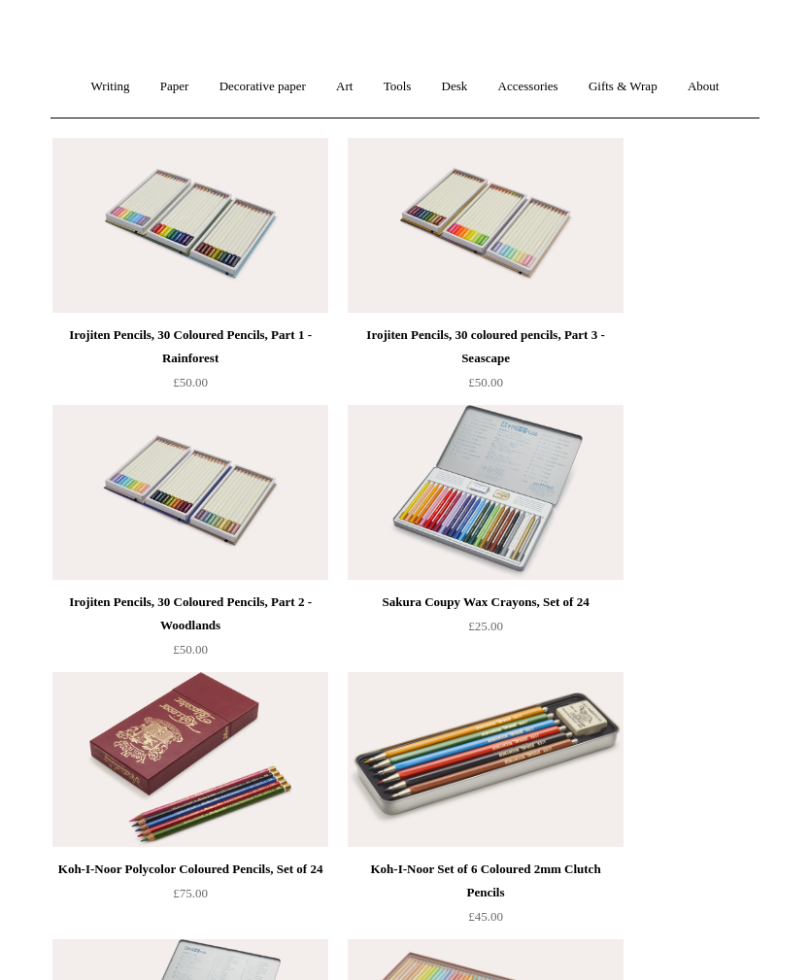
scroll to position [0, 0]
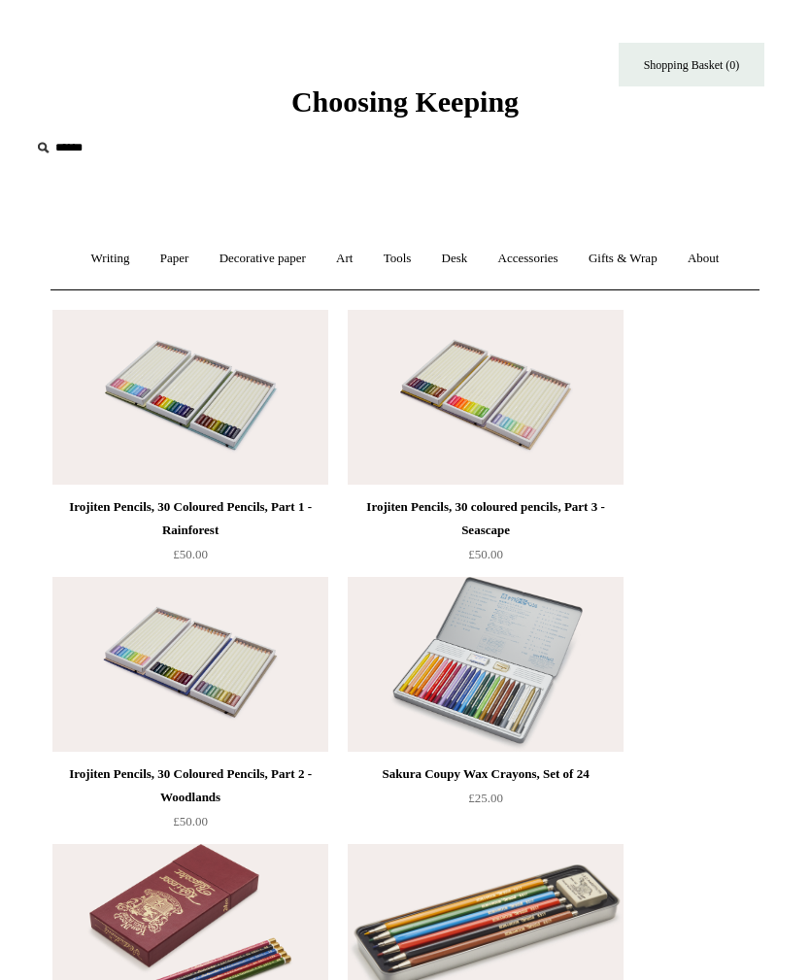
click at [351, 258] on link "Art +" at bounding box center [344, 258] width 44 height 51
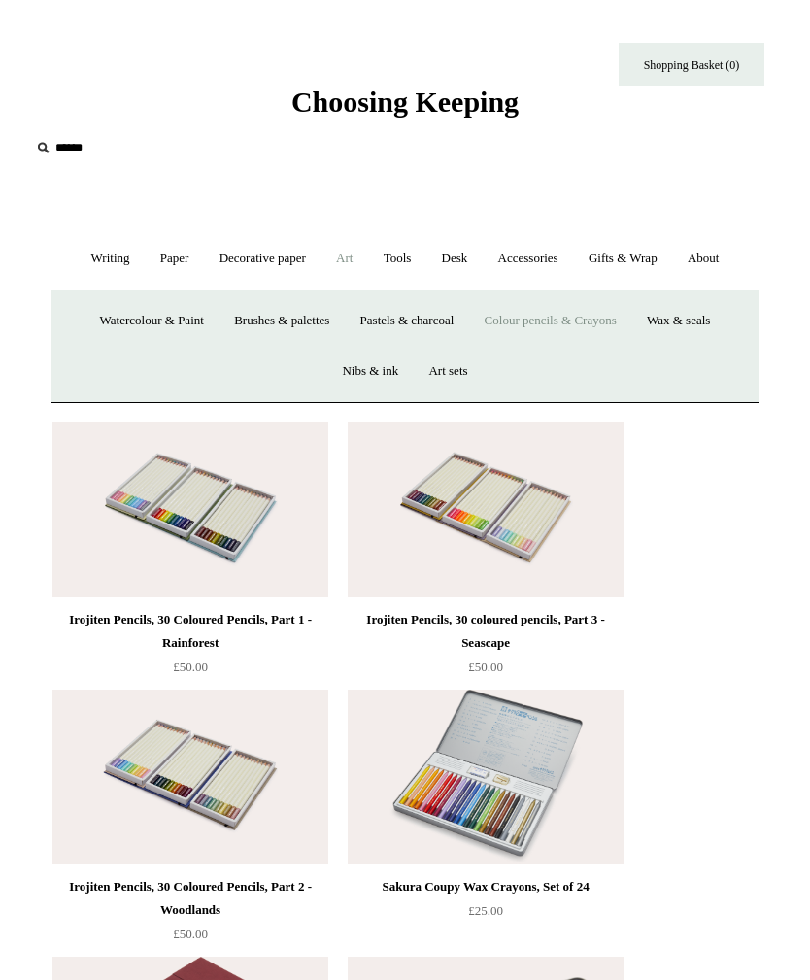
click at [160, 323] on link "Watercolour & Paint" at bounding box center [151, 320] width 131 height 51
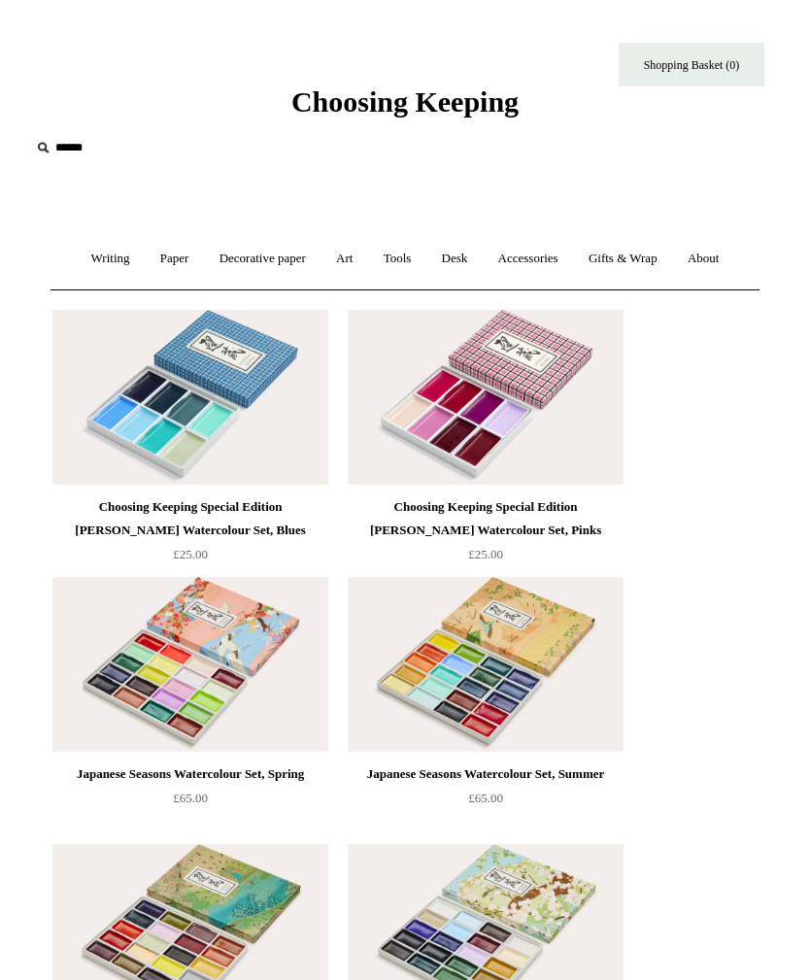
click at [339, 256] on link "Art +" at bounding box center [344, 258] width 44 height 51
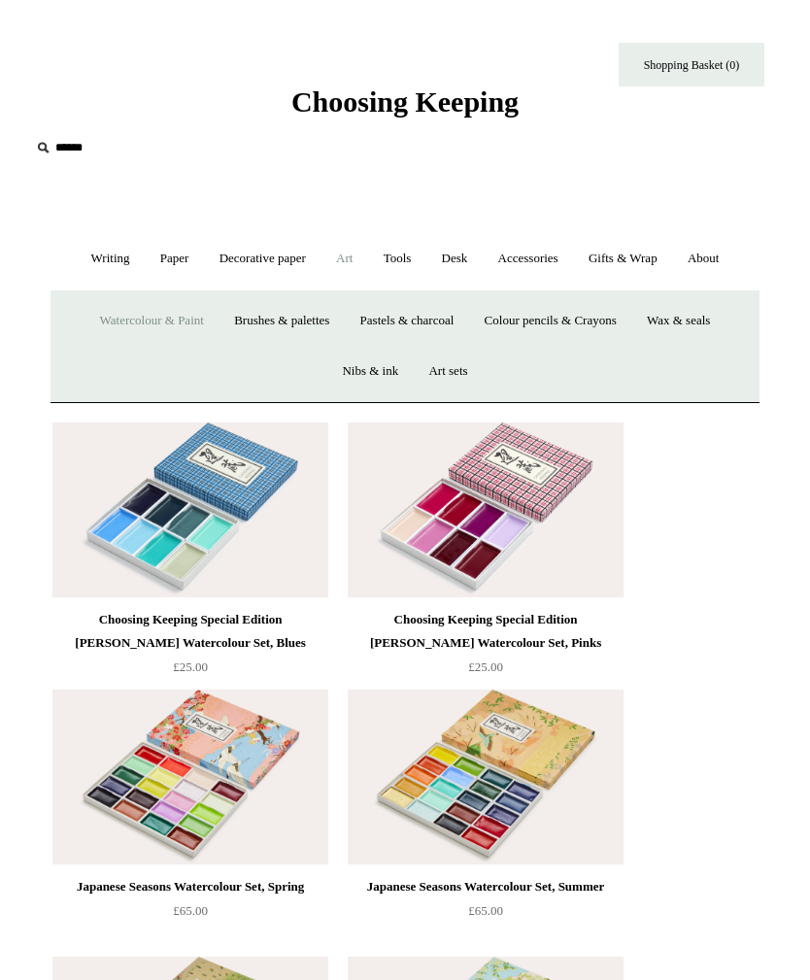
click at [117, 264] on link "Writing +" at bounding box center [111, 258] width 66 height 51
click at [264, 328] on link "Fountain pens +" at bounding box center [215, 320] width 98 height 51
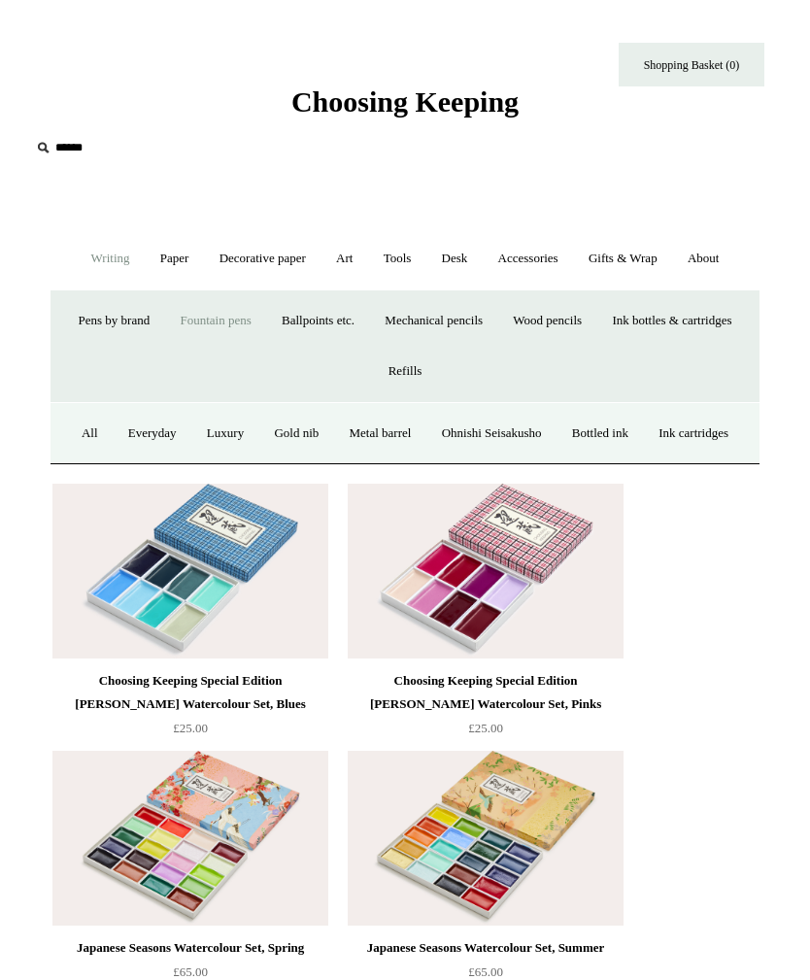
click at [112, 439] on link "All" at bounding box center [90, 433] width 44 height 51
click at [174, 253] on link "Paper +" at bounding box center [175, 258] width 56 height 51
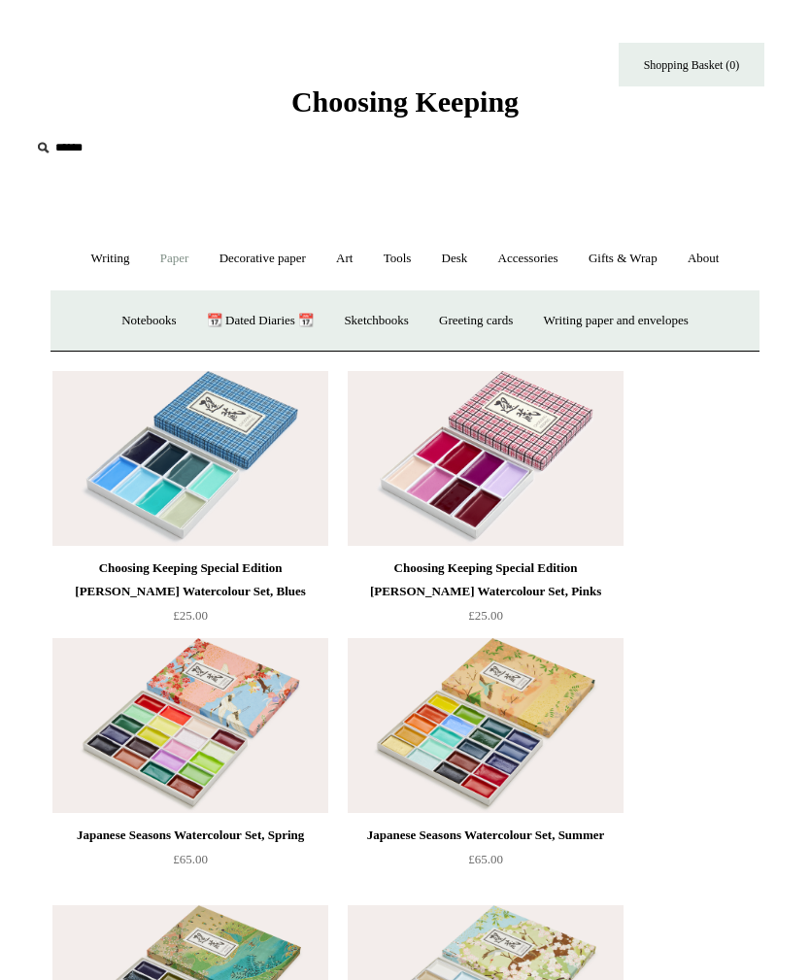
click at [174, 253] on link "Paper -" at bounding box center [175, 258] width 56 height 51
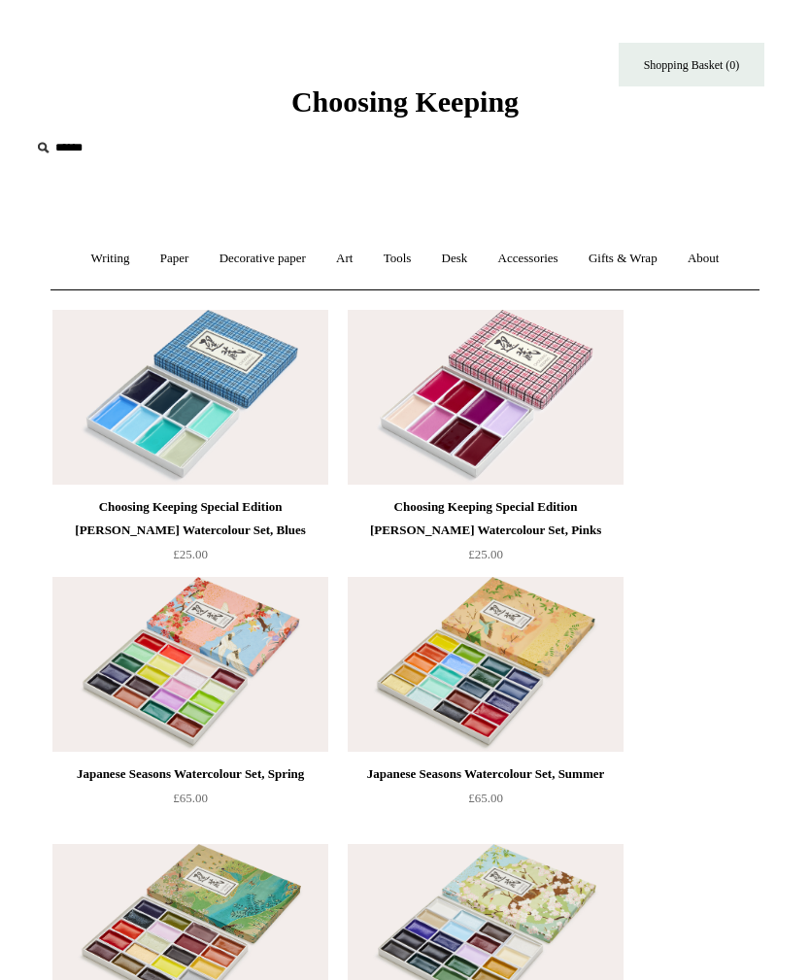
click at [418, 256] on link "Tools +" at bounding box center [397, 258] width 55 height 51
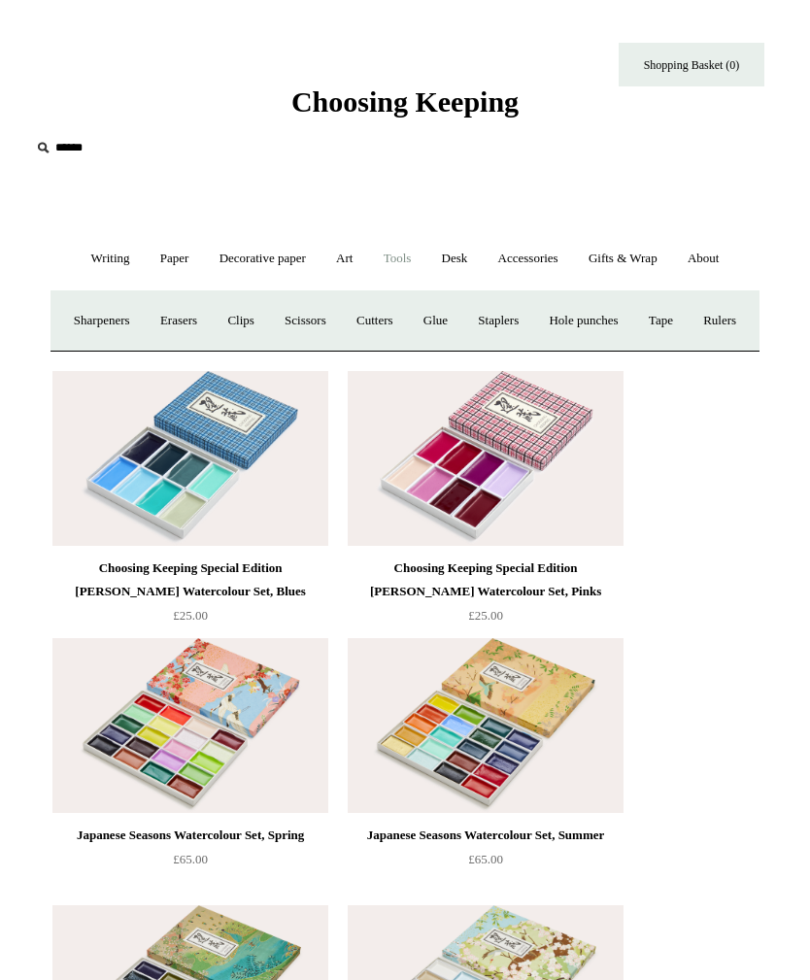
click at [267, 315] on link "Clips +" at bounding box center [240, 320] width 53 height 51
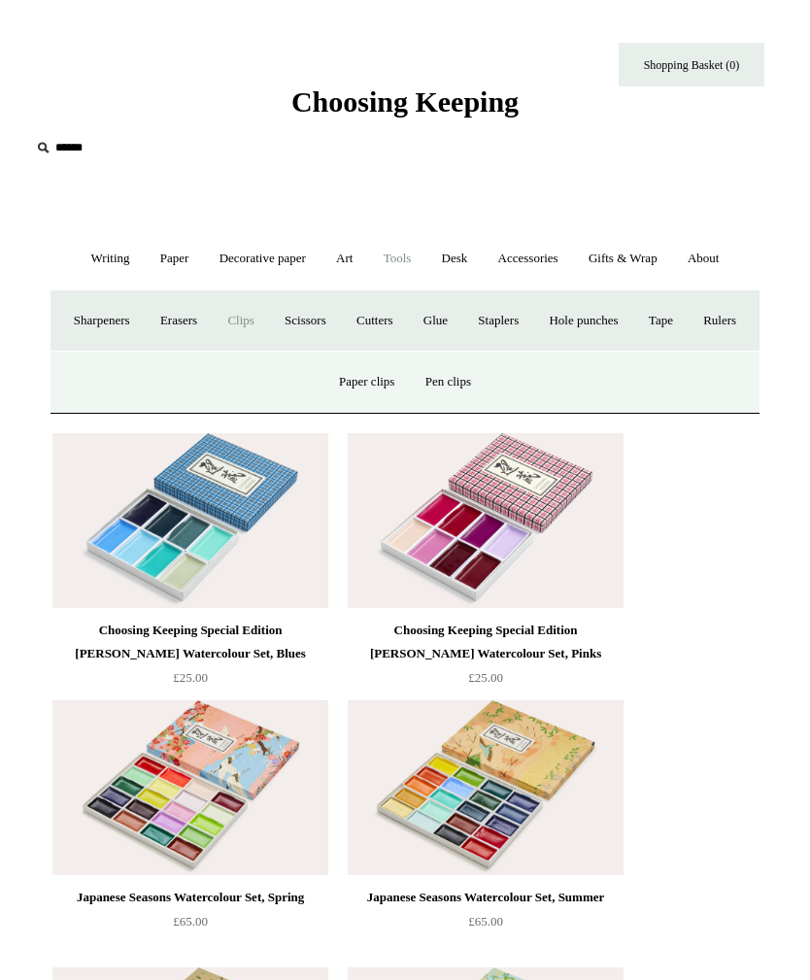
click at [455, 408] on link "Pen clips" at bounding box center [448, 381] width 73 height 51
click at [372, 408] on link "Paper clips" at bounding box center [366, 381] width 83 height 51
click at [264, 258] on link "Decorative paper +" at bounding box center [263, 258] width 114 height 51
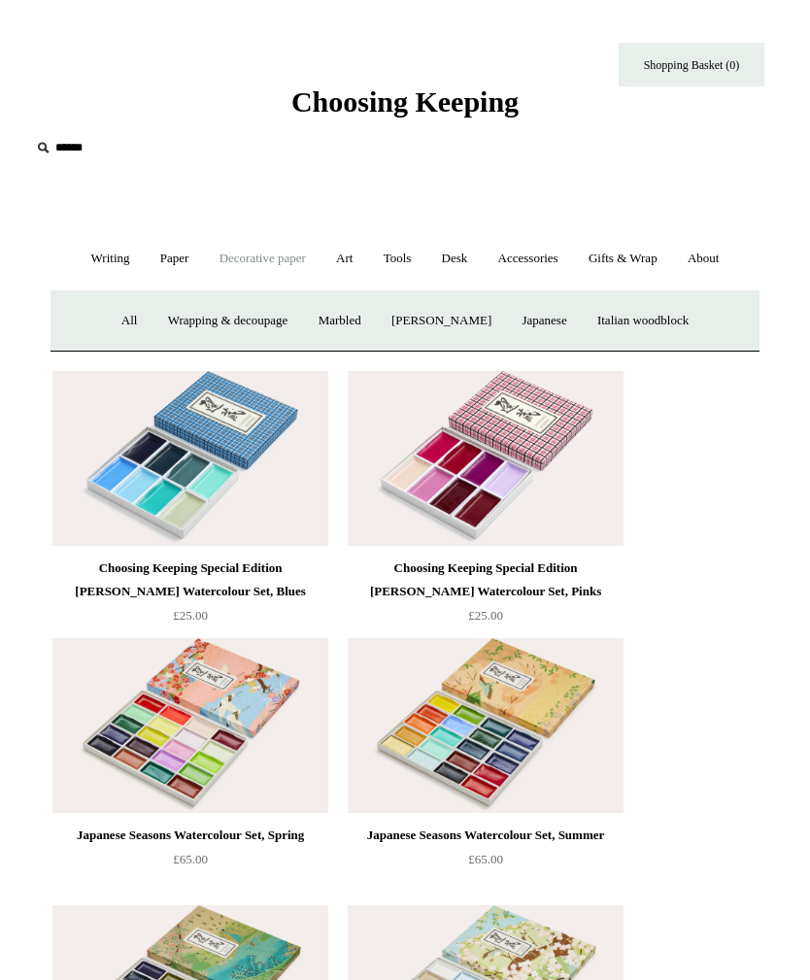
click at [118, 318] on link "All" at bounding box center [130, 320] width 44 height 51
click at [640, 270] on link "Gifts & Wrap +" at bounding box center [623, 258] width 96 height 51
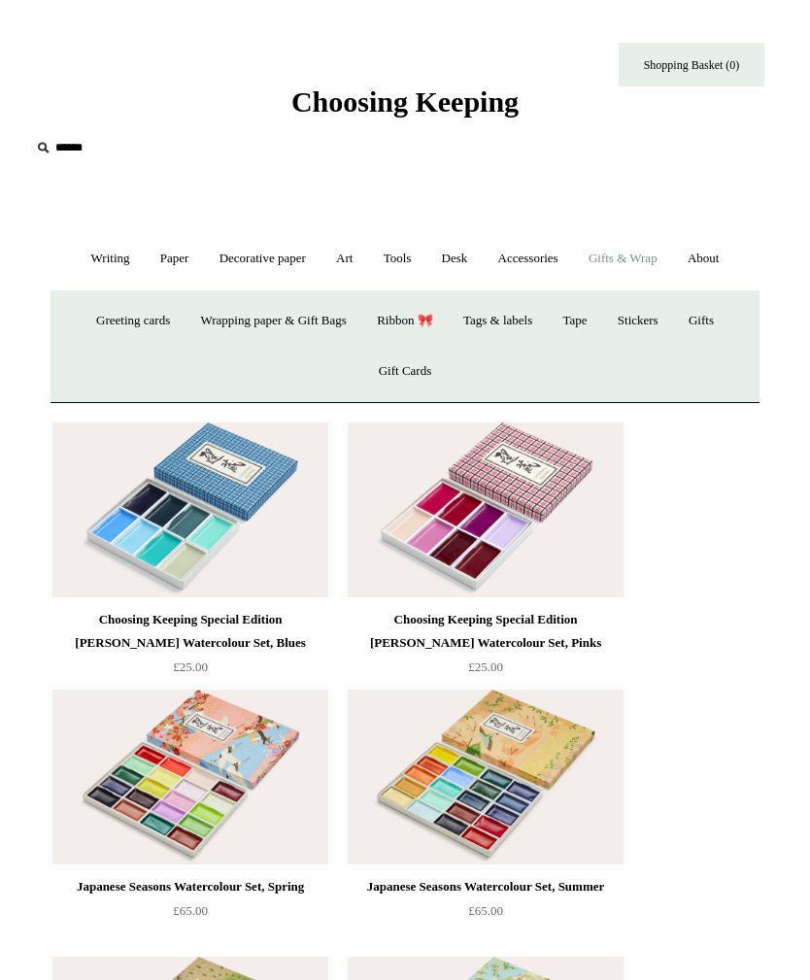
click at [631, 260] on link "Gifts & Wrap -" at bounding box center [623, 258] width 96 height 51
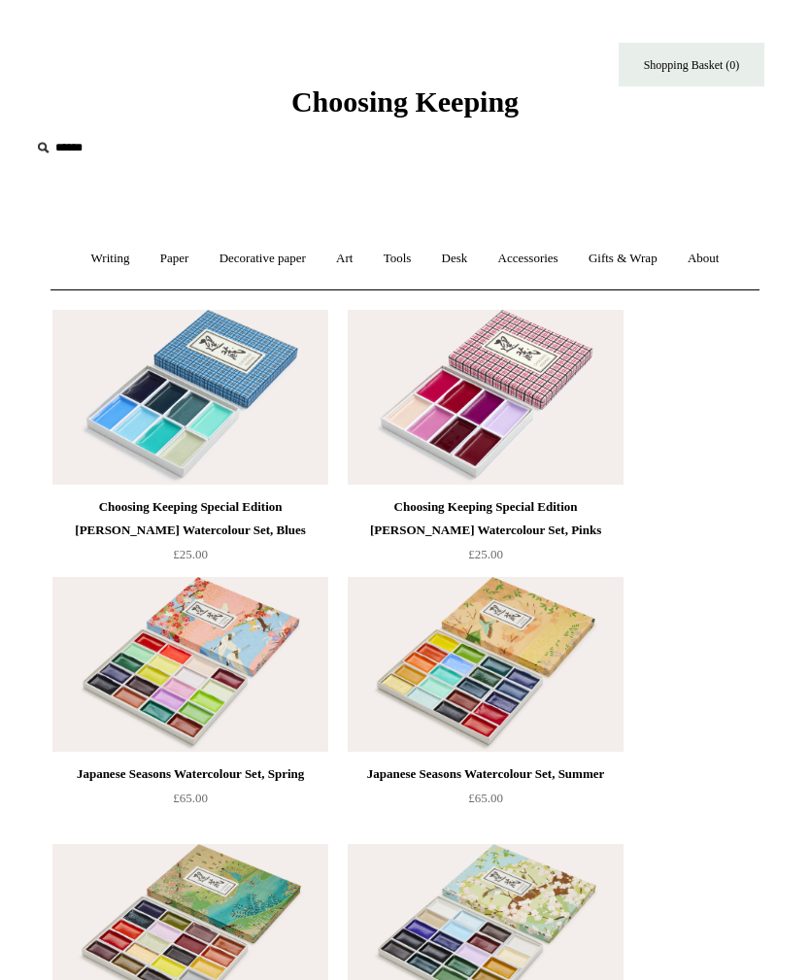
click at [642, 257] on link "Gifts & Wrap +" at bounding box center [623, 258] width 96 height 51
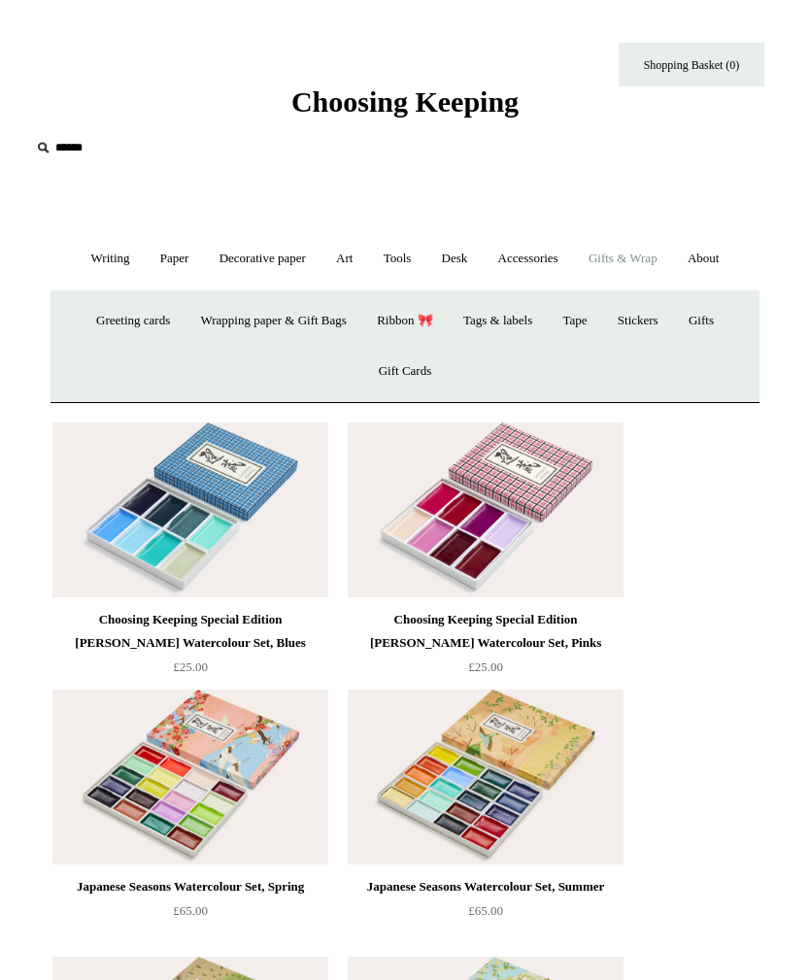
click at [424, 325] on link "Ribbon 🎀" at bounding box center [405, 320] width 84 height 51
click at [669, 307] on link "Stickers" at bounding box center [638, 320] width 68 height 51
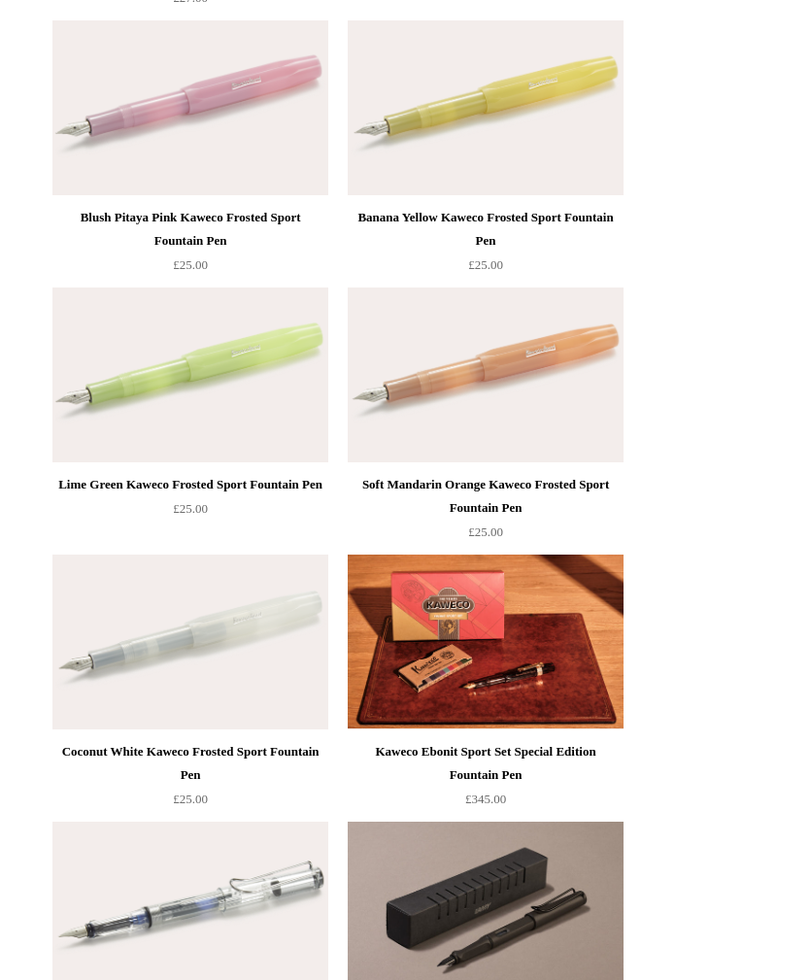
scroll to position [1859, 0]
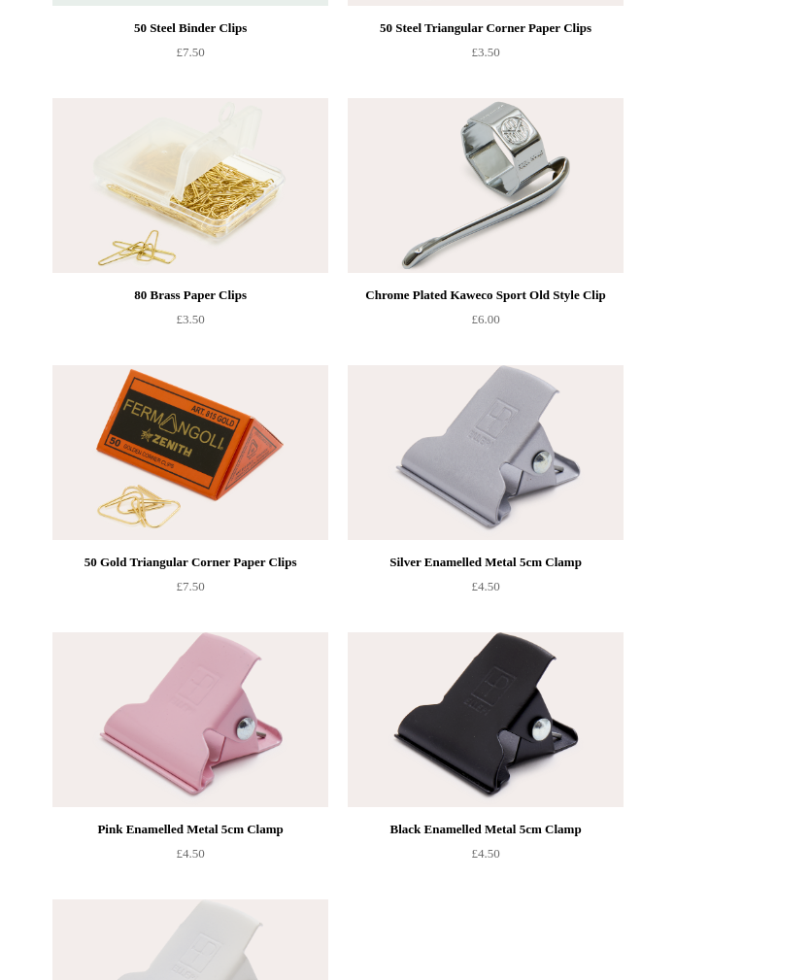
scroll to position [470, 0]
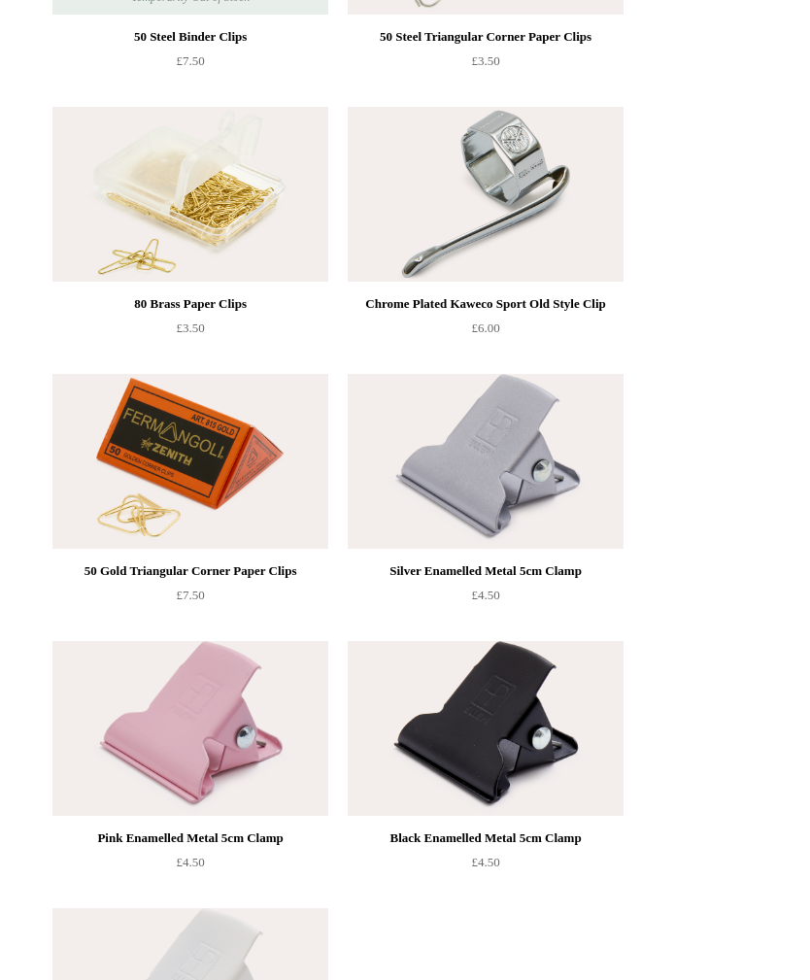
click at [166, 715] on img at bounding box center [190, 728] width 276 height 175
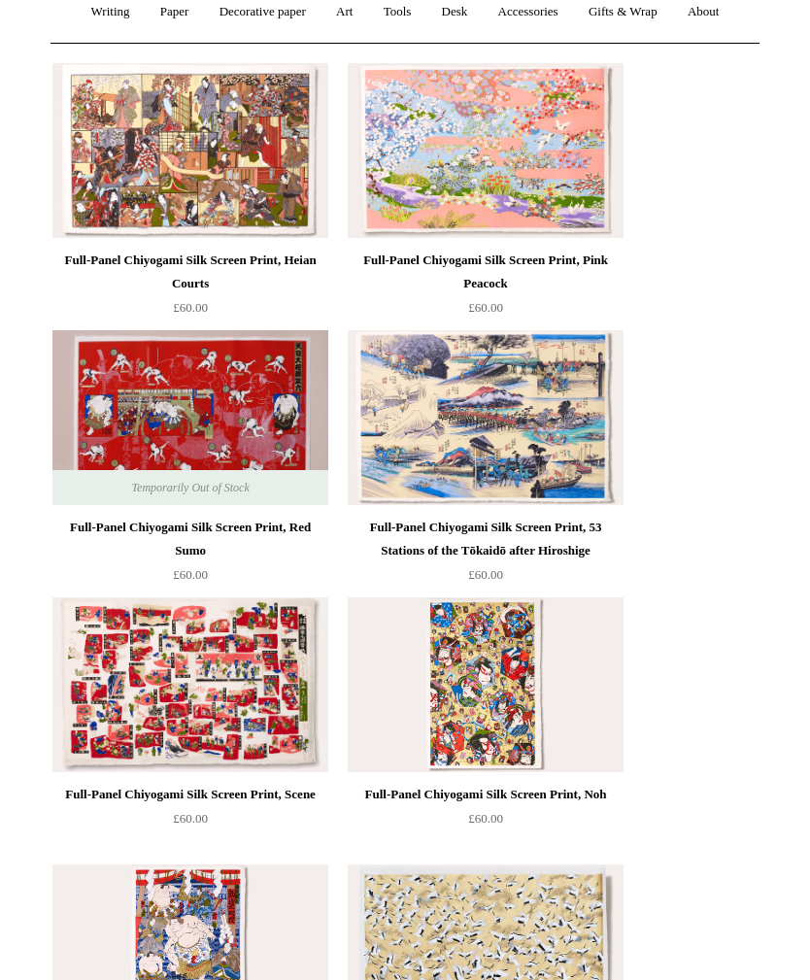
scroll to position [207, 0]
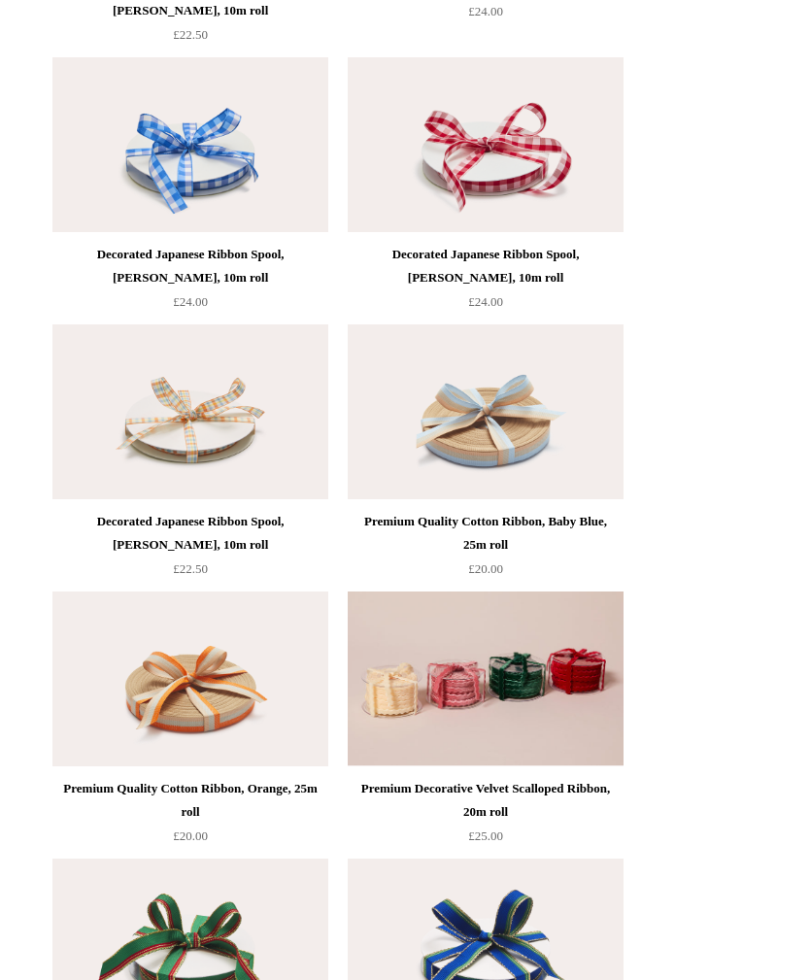
scroll to position [755, 0]
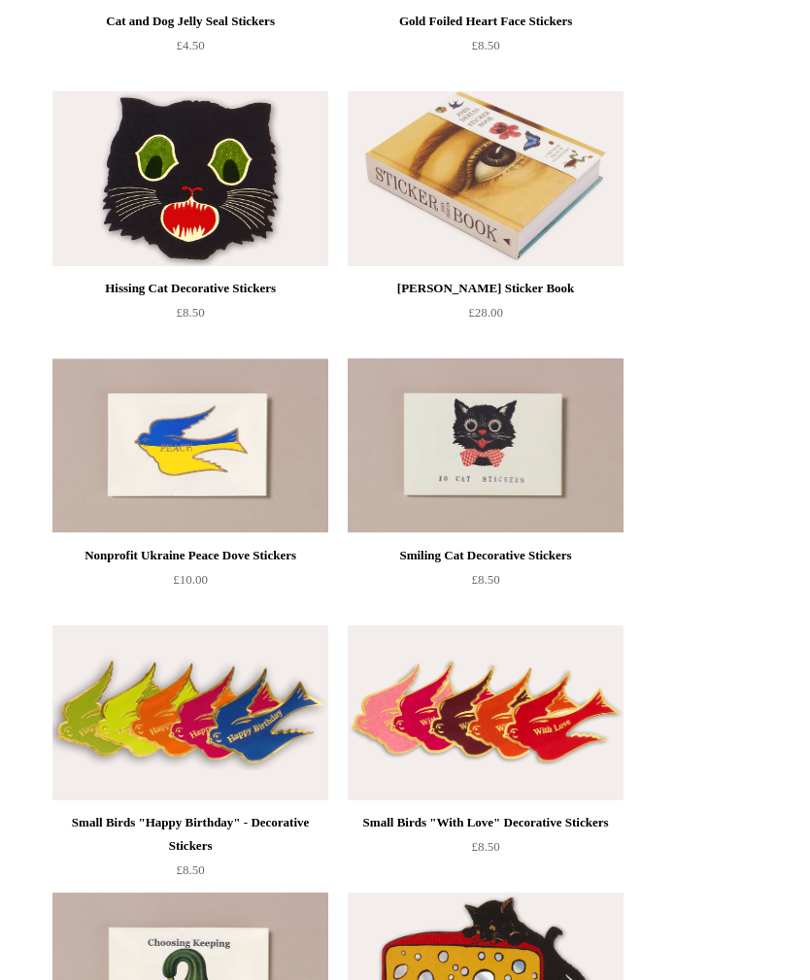
scroll to position [410, 0]
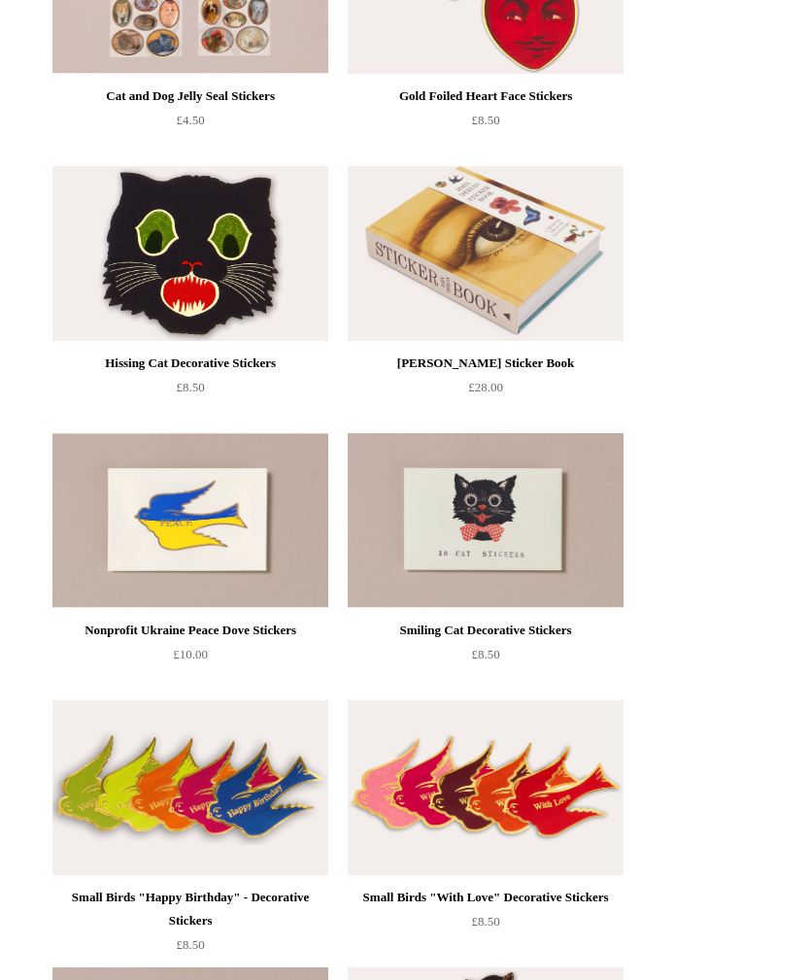
click at [227, 811] on img at bounding box center [190, 788] width 276 height 175
click at [227, 521] on img at bounding box center [190, 520] width 276 height 175
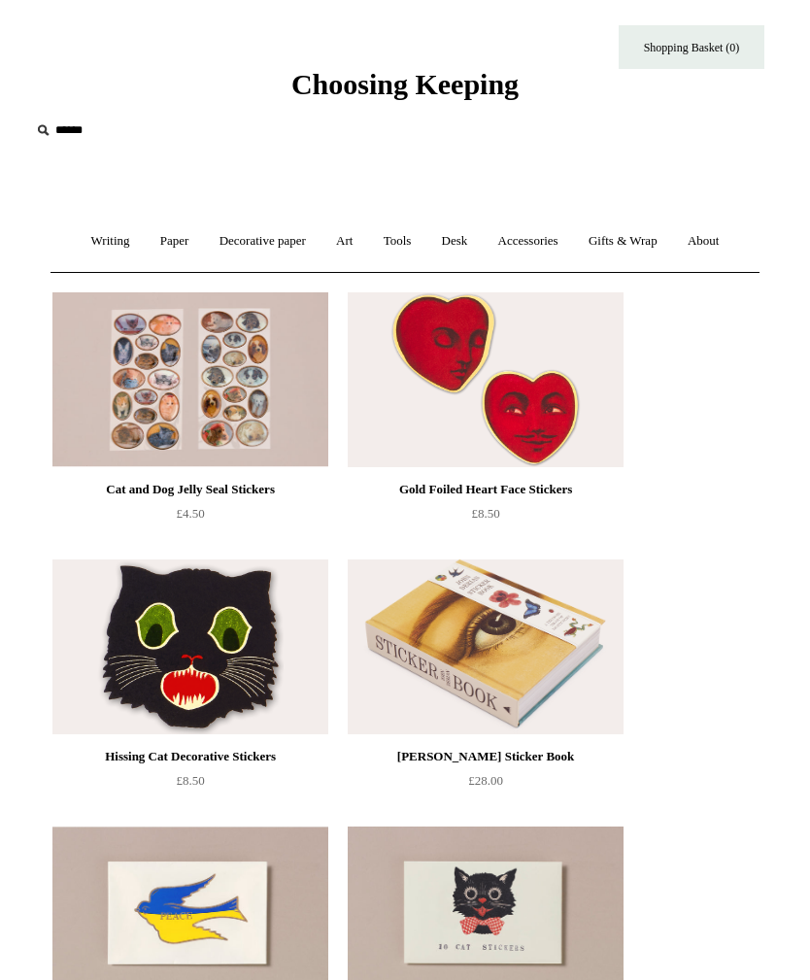
scroll to position [0, 0]
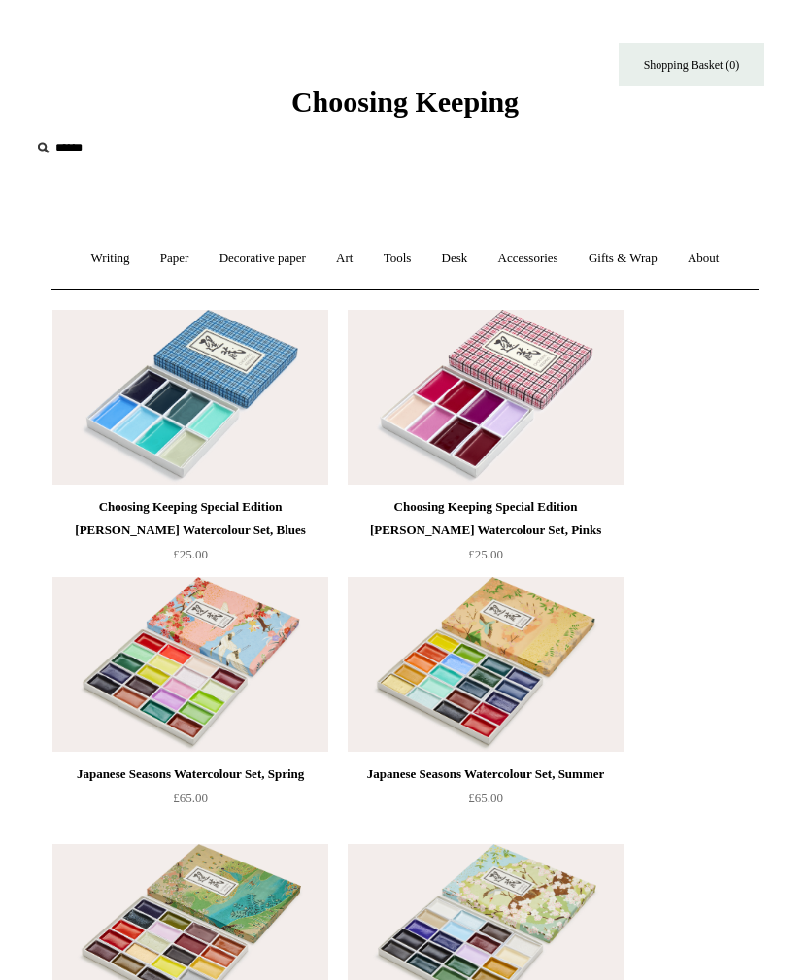
click at [549, 272] on link "Accessories +" at bounding box center [528, 258] width 87 height 51
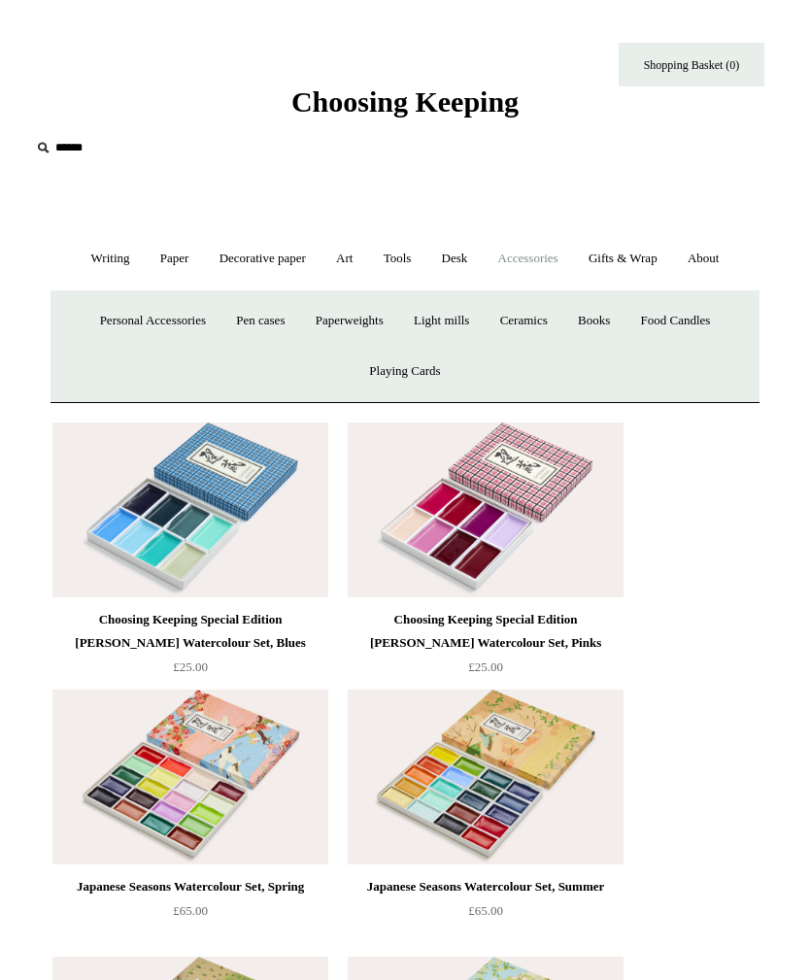
click at [102, 264] on link "Writing +" at bounding box center [111, 258] width 66 height 51
click at [496, 326] on link "Mechanical pencils +" at bounding box center [433, 320] width 125 height 51
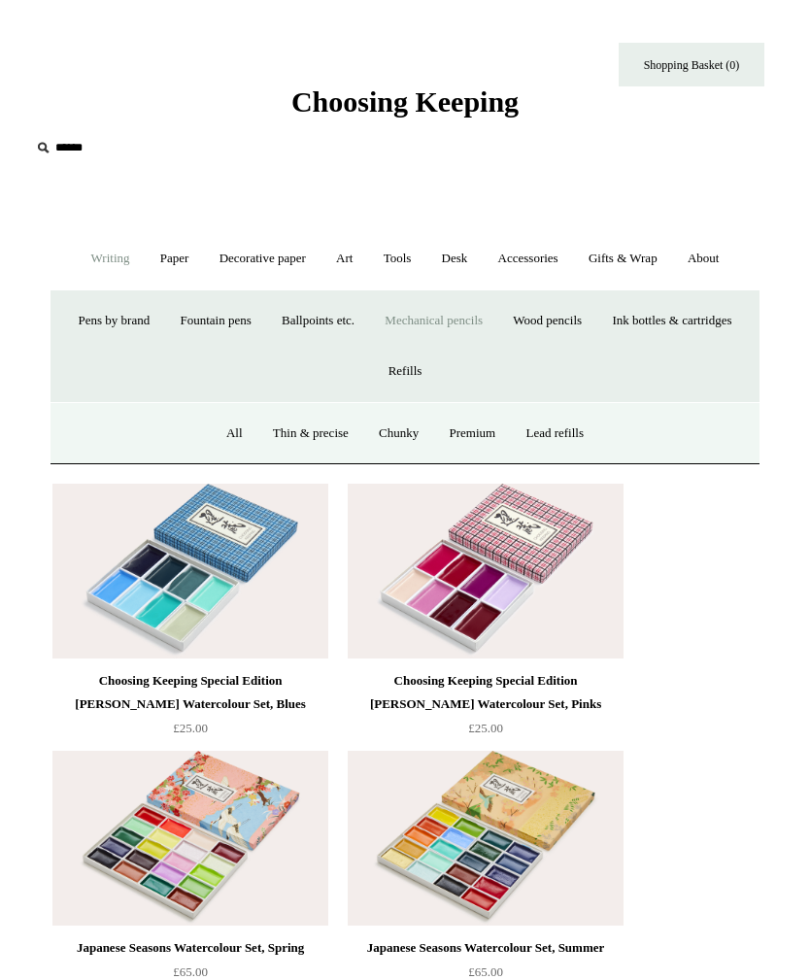
click at [228, 441] on link "All" at bounding box center [235, 433] width 44 height 51
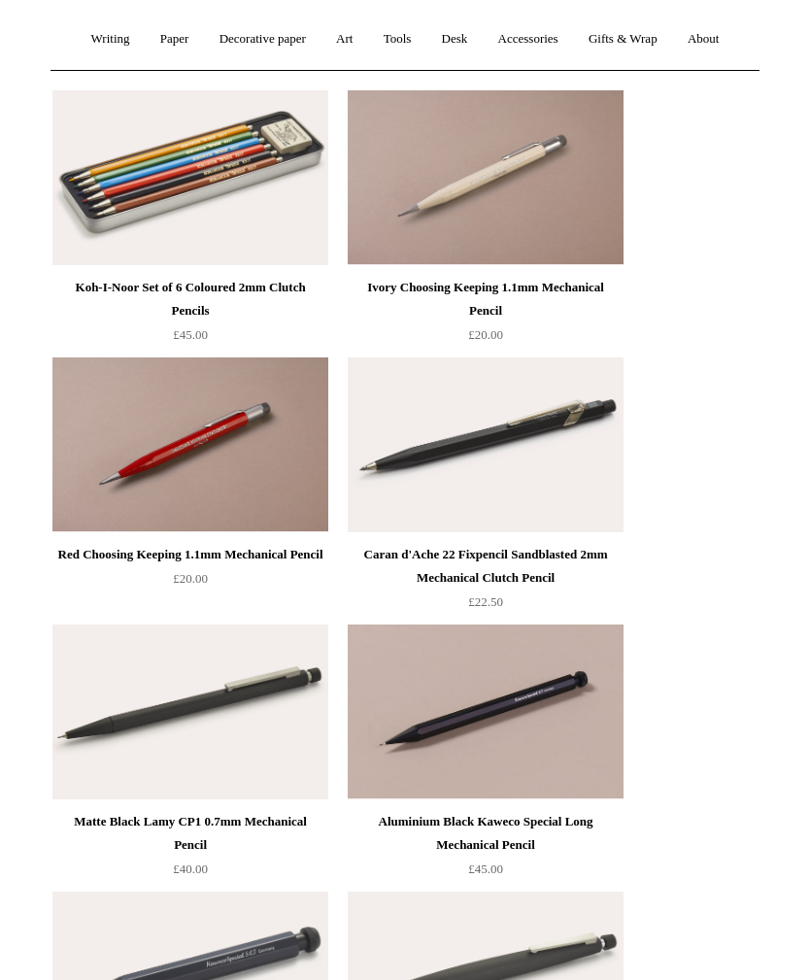
scroll to position [216, 0]
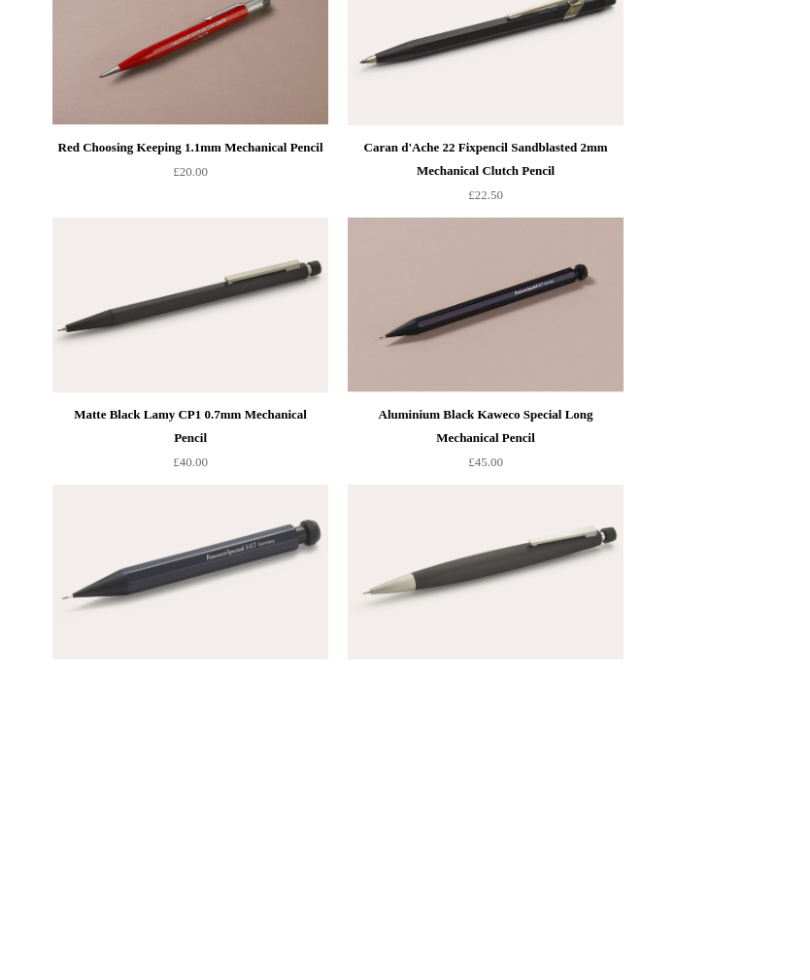
scroll to position [316, 0]
